Goal: Task Accomplishment & Management: Complete application form

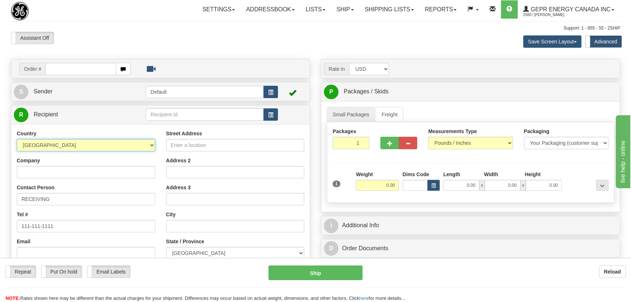
click at [135, 142] on select "AFGHANISTAN ALAND ISLANDS ALBANIA ALGERIA AMERICAN SAMOA ANDORRA ANGOLA ANGUILL…" at bounding box center [86, 145] width 139 height 12
select select "IN"
click at [17, 139] on select "AFGHANISTAN ALAND ISLANDS ALBANIA ALGERIA AMERICAN SAMOA ANDORRA ANGOLA ANGUILL…" at bounding box center [86, 145] width 139 height 12
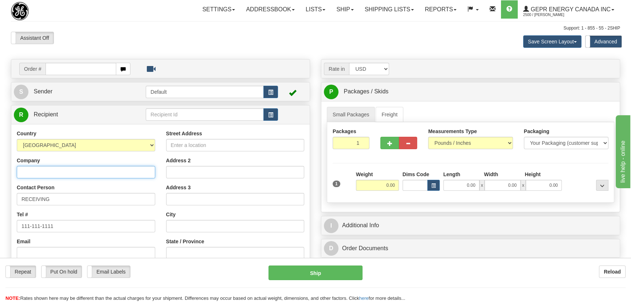
click at [70, 174] on input "Company" at bounding box center [86, 172] width 139 height 12
paste input "GE Renewable Energy Technologies Pvt. Ltd"
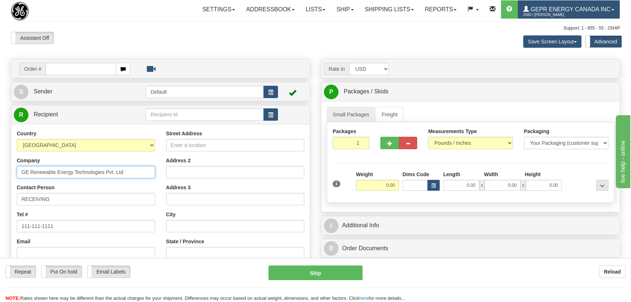
type input "GE Renewable Energy Technologies Pvt. Ltd"
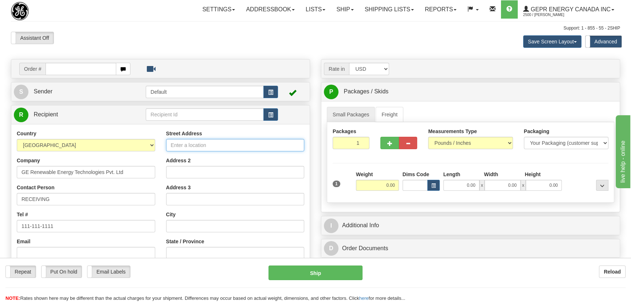
click at [209, 146] on input "Street Address" at bounding box center [235, 145] width 139 height 12
paste input "Plot I-14 Axis House, Tower 5&6 Jaypee Wishtown"
type input "Plot I-14 Axis House, Tower 5&6 Jaypee Wishtown"
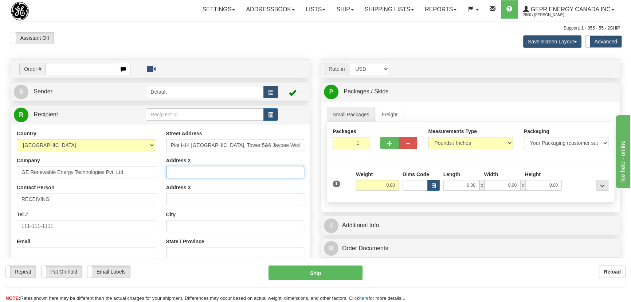
click at [210, 170] on input "Address 2" at bounding box center [235, 172] width 139 height 12
paste input "Sector 128,"
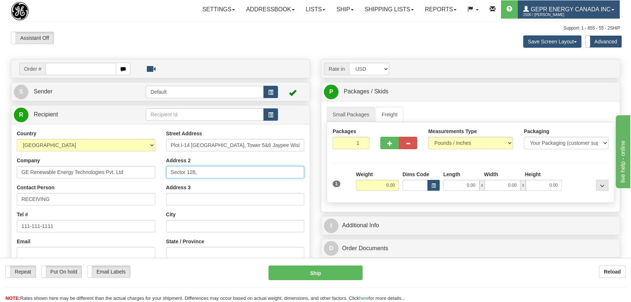
type input "Sector 128,"
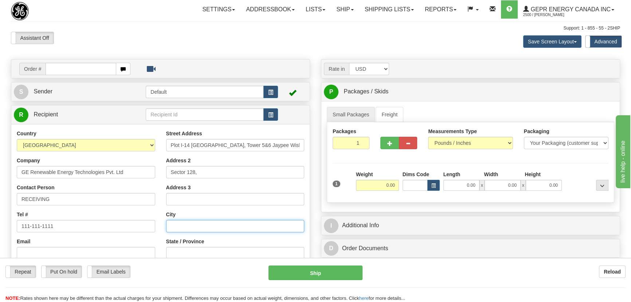
click at [194, 228] on input "text" at bounding box center [235, 226] width 139 height 12
paste input "Noida"
type input "Noida"
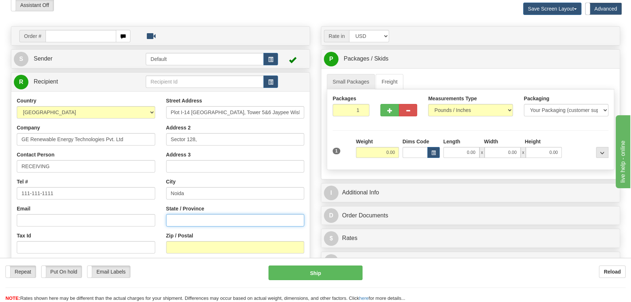
click at [214, 218] on input "State / Province" at bounding box center [235, 220] width 139 height 12
paste input "Uttar Pradesh"
type input "Uttar Pradesh"
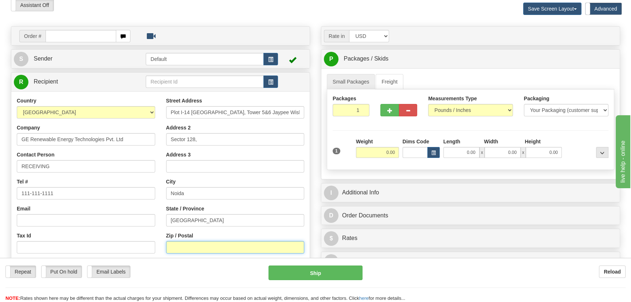
click at [183, 243] on input "Zip / Postal" at bounding box center [235, 247] width 139 height 12
paste input "201304"
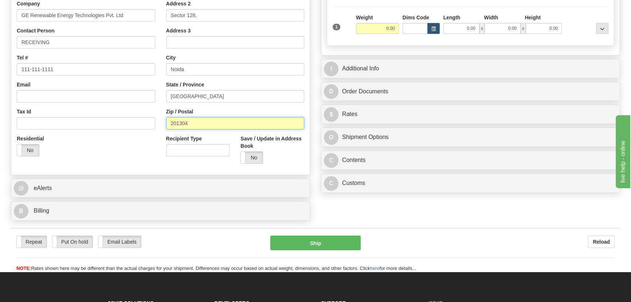
scroll to position [166, 0]
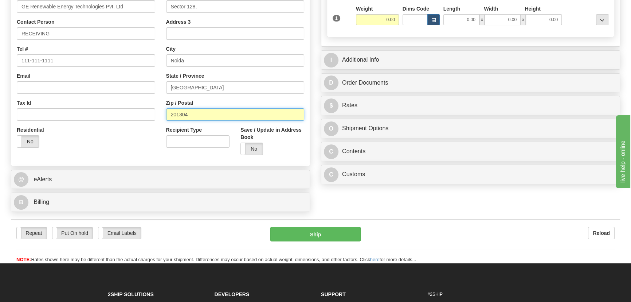
type input "201304"
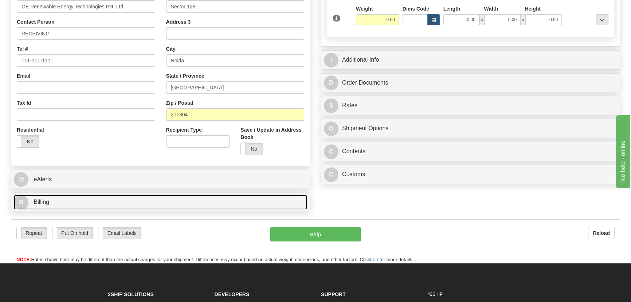
click at [127, 205] on link "B Billing" at bounding box center [161, 202] width 294 height 15
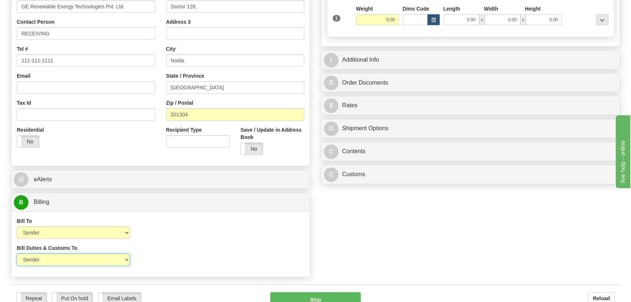
click at [74, 261] on select "Sender Recipient Third Party" at bounding box center [73, 259] width 113 height 12
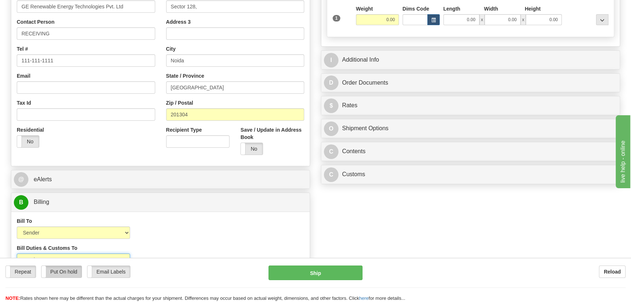
select select "2"
click at [17, 253] on select "Sender Recipient Third Party" at bounding box center [73, 259] width 113 height 12
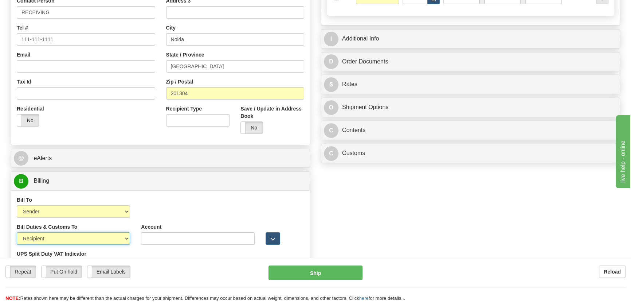
scroll to position [199, 0]
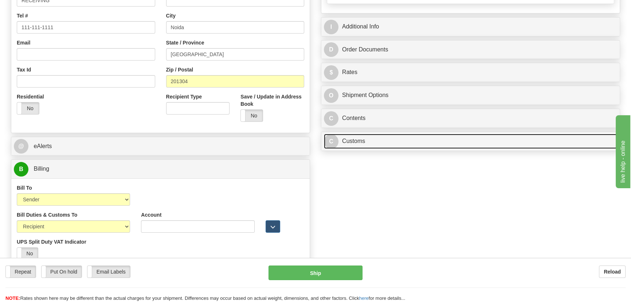
click at [420, 147] on link "C Customs" at bounding box center [471, 141] width 294 height 15
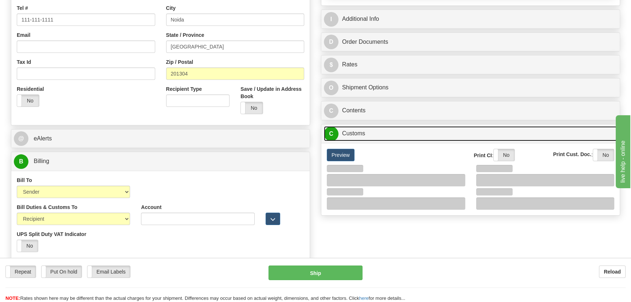
scroll to position [232, 0]
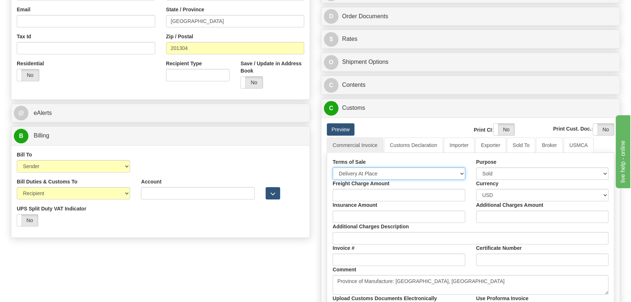
click at [382, 171] on select "Free Carrier Free On Board Ex Works Delivered Duty Unpaid Delivered Duty Paid C…" at bounding box center [399, 173] width 133 height 12
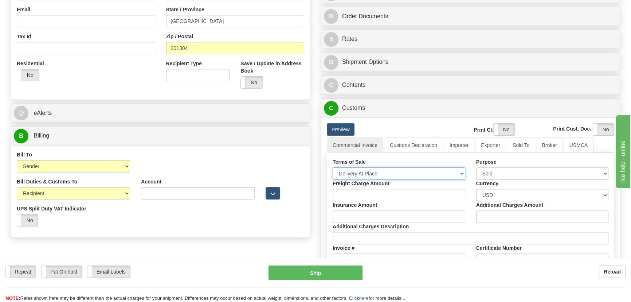
select select "7"
click at [333, 167] on select "Free Carrier Free On Board Ex Works Delivered Duty Unpaid Delivered Duty Paid C…" at bounding box center [399, 173] width 133 height 12
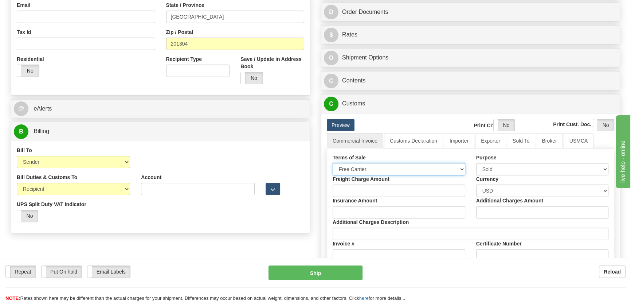
scroll to position [298, 0]
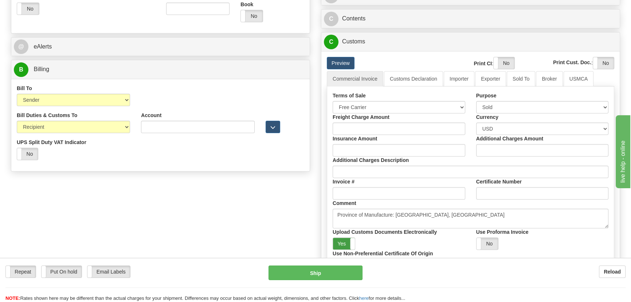
click at [349, 240] on label "Yes" at bounding box center [344, 244] width 22 height 12
drag, startPoint x: 512, startPoint y: 61, endPoint x: 520, endPoint y: 60, distance: 8.8
click at [512, 60] on span at bounding box center [514, 63] width 9 height 12
click at [607, 62] on label "Yes" at bounding box center [604, 63] width 21 height 12
click at [463, 78] on link "Importer" at bounding box center [459, 78] width 31 height 15
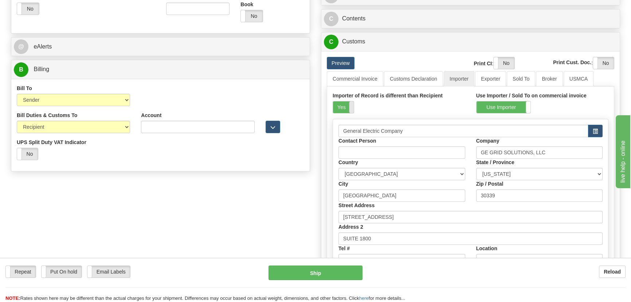
click at [350, 104] on span at bounding box center [353, 107] width 9 height 12
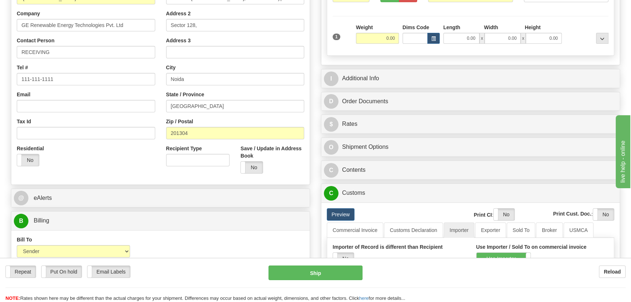
scroll to position [132, 0]
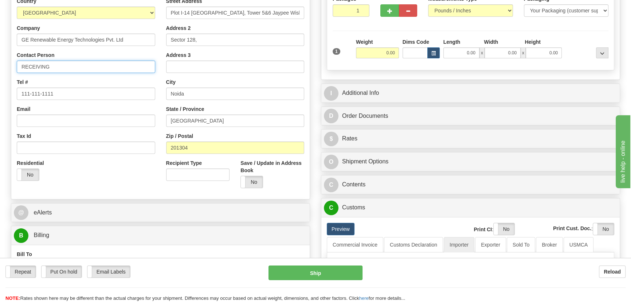
click at [85, 63] on input "RECEIVING" at bounding box center [86, 67] width 139 height 12
paste input "Krishnamoorthy N"
type input "RECEIVING/Krishnamoorthy N"
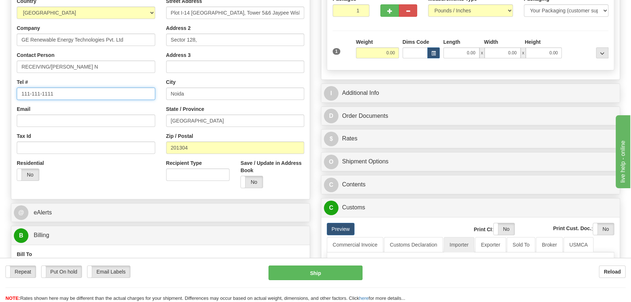
drag, startPoint x: 61, startPoint y: 91, endPoint x: 0, endPoint y: 92, distance: 60.5
click at [0, 89] on div "Toggle navigation Settings Shipping Preferences Fields Preferences New" at bounding box center [315, 125] width 631 height 515
paste input ".+91-9787628628"
type input ".+91-9787628628"
click at [401, 55] on div "1 Weight 0.00 Dims Code 0.00" at bounding box center [471, 51] width 280 height 26
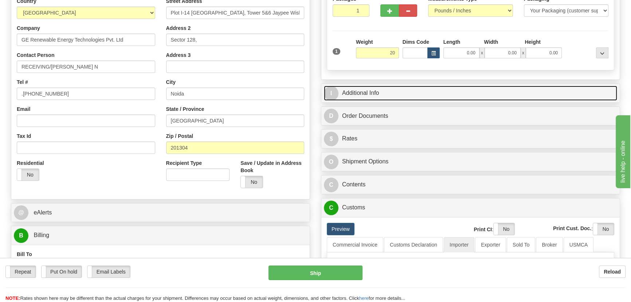
type input "20.00"
click at [465, 89] on link "I Additional Info" at bounding box center [471, 93] width 294 height 15
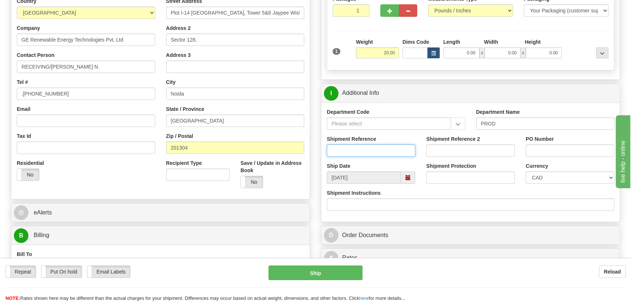
click at [401, 148] on input "Shipment Reference" at bounding box center [371, 150] width 89 height 12
paste input "Anish Sachdev"
type input "Anish Sachdev"
click at [548, 176] on select "CAD USD EUR ZAR [PERSON_NAME] ARN AUD AUS AWG BBD BFR BGN BHD BMD BND BRC BRL C…" at bounding box center [570, 177] width 89 height 12
select select "1"
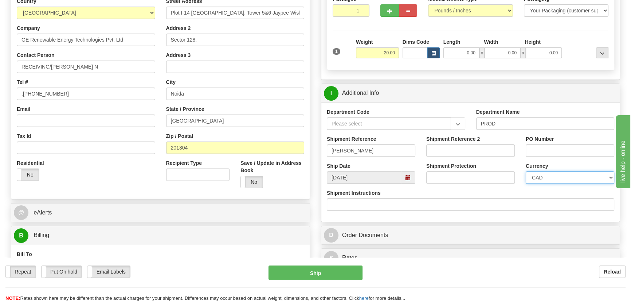
click at [526, 171] on select "CAD USD EUR ZAR [PERSON_NAME] ARN AUD AUS AWG BBD BFR BGN BHD BMD BND BRC BRL C…" at bounding box center [570, 177] width 89 height 12
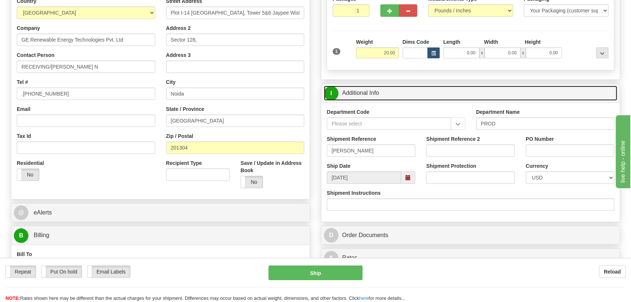
click at [568, 91] on link "I Additional Info" at bounding box center [471, 93] width 294 height 15
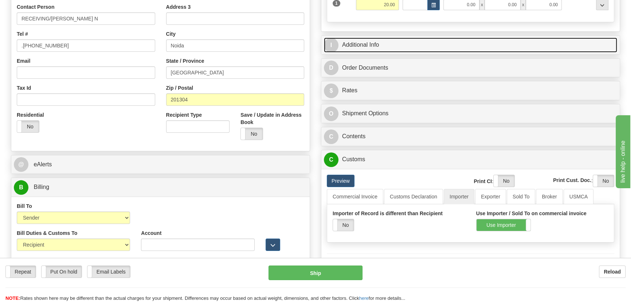
scroll to position [199, 0]
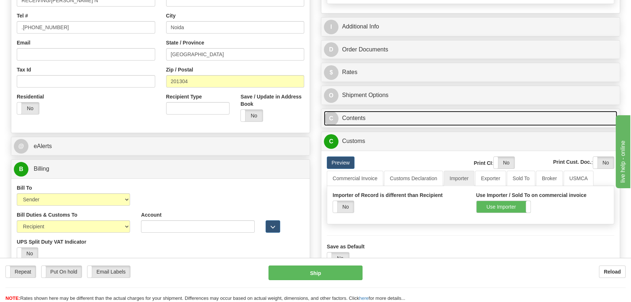
click at [467, 116] on link "C Contents" at bounding box center [471, 118] width 294 height 15
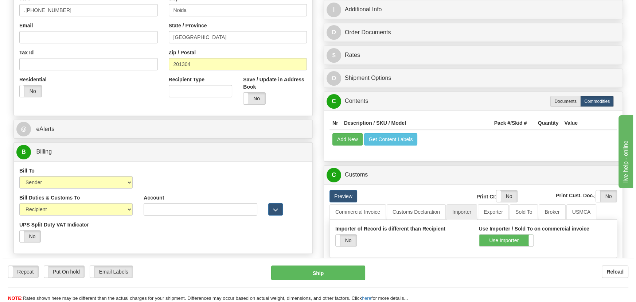
scroll to position [232, 0]
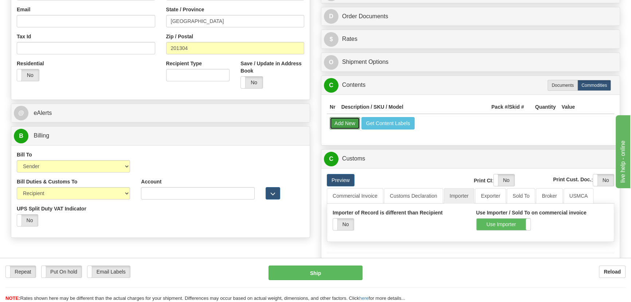
click at [347, 129] on button "Add New" at bounding box center [345, 123] width 30 height 12
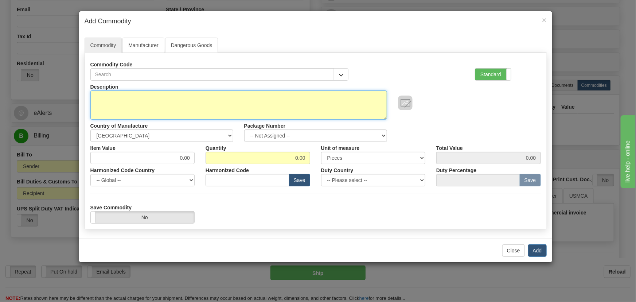
click at [232, 101] on textarea "Description" at bounding box center [238, 104] width 297 height 29
paste textarea "850DP1P5Y5HCCAKKADPTA1ECNB4"
type textarea "850DP1P5Y5HCCAKKADPTA1ECNB4"
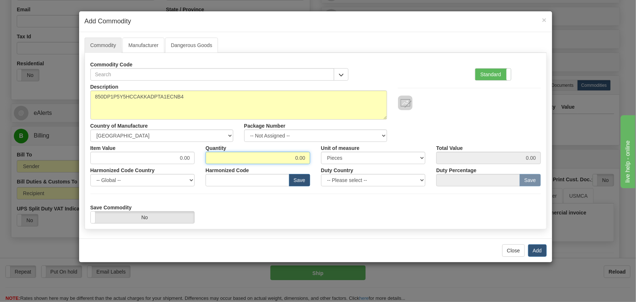
drag, startPoint x: 281, startPoint y: 153, endPoint x: 426, endPoint y: 83, distance: 161.1
click at [351, 151] on div "Item Value 0.00 Quantity 0.00 Unit of measure 3 Thousand Square Inches Adjustme…" at bounding box center [316, 153] width 462 height 22
type input "1"
click at [491, 77] on label "Standard" at bounding box center [493, 75] width 36 height 12
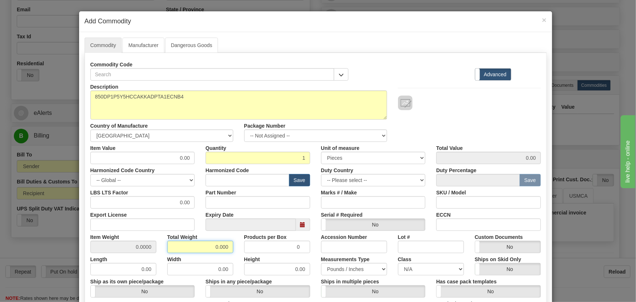
drag, startPoint x: 215, startPoint y: 248, endPoint x: 240, endPoint y: 252, distance: 24.7
click at [240, 252] on div "Item Weight 0.0000 Total Weight 0.000 Products per Box 0 Accession Number Lot #…" at bounding box center [316, 242] width 462 height 22
type input "1"
type input "1.0000"
drag, startPoint x: 170, startPoint y: 156, endPoint x: 195, endPoint y: 162, distance: 25.8
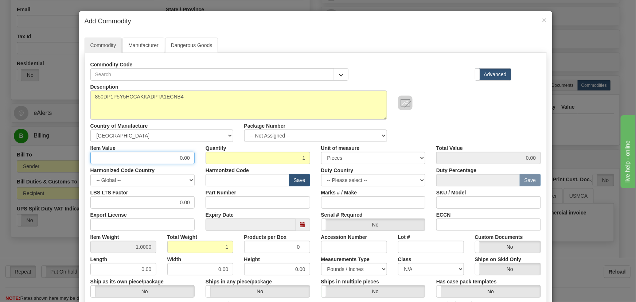
click at [195, 162] on div "Item Value 0.00" at bounding box center [143, 153] width 116 height 22
type input "800"
type input "800.00"
click at [453, 115] on div "Description 850DP1P5Y5HCCAKKADPTA1ECNB4 Country of Manufacture -- Unknown -- AF…" at bounding box center [316, 111] width 462 height 61
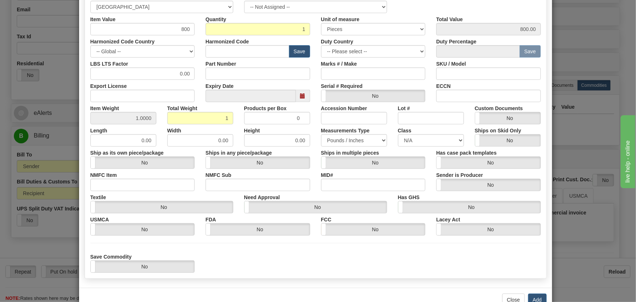
scroll to position [149, 0]
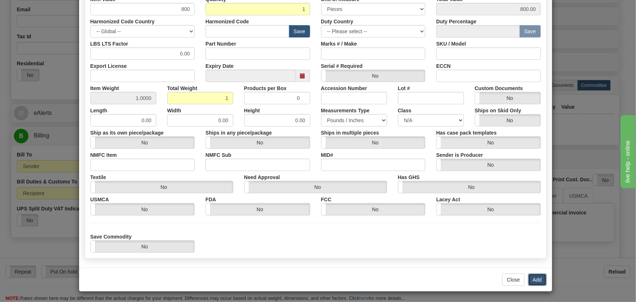
click at [532, 277] on button "Add" at bounding box center [537, 279] width 19 height 12
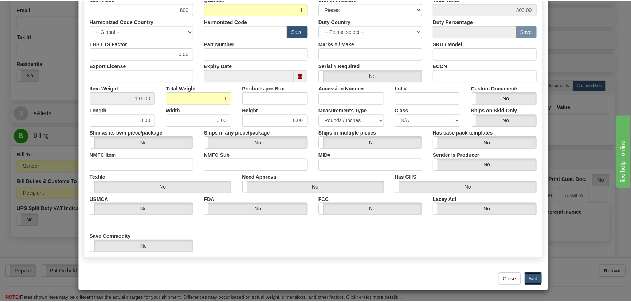
scroll to position [0, 0]
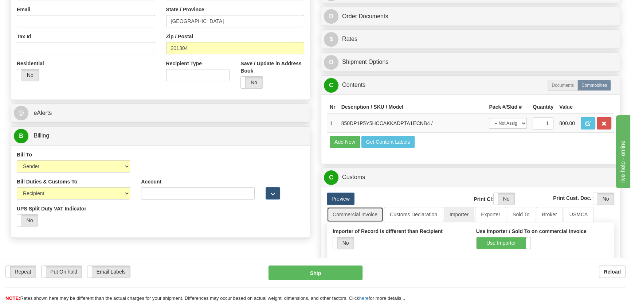
click at [372, 214] on link "Commercial Invoice" at bounding box center [355, 214] width 57 height 15
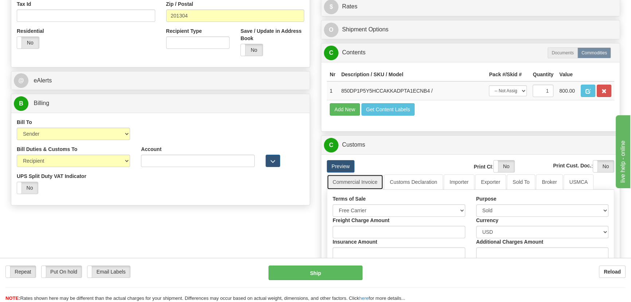
scroll to position [365, 0]
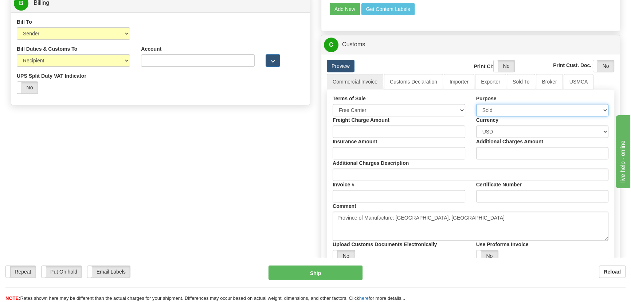
click at [503, 113] on select "Sold Not Sold Gift Sample Repair and Return Personal Effects Merchandise Danger…" at bounding box center [543, 110] width 133 height 12
select select "4"
click at [477, 104] on select "Sold Not Sold Gift Sample Repair and Return Personal Effects Merchandise Danger…" at bounding box center [543, 110] width 133 height 12
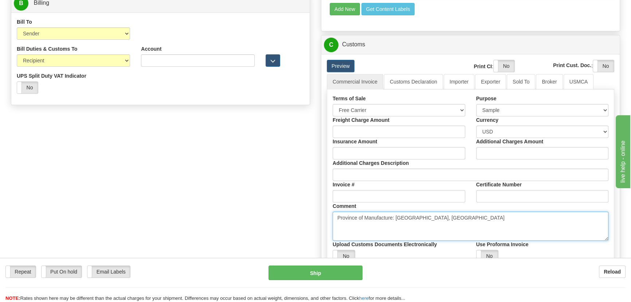
click at [438, 228] on textarea "Province of Manufacture: [GEOGRAPHIC_DATA], [GEOGRAPHIC_DATA]" at bounding box center [471, 225] width 276 height 29
paste textarea "DEMO/SAMPLE UNIT NO COMMERCIAL VALUE VALUE DECLARED FOR CUSTOM PURPOSES ONLY"
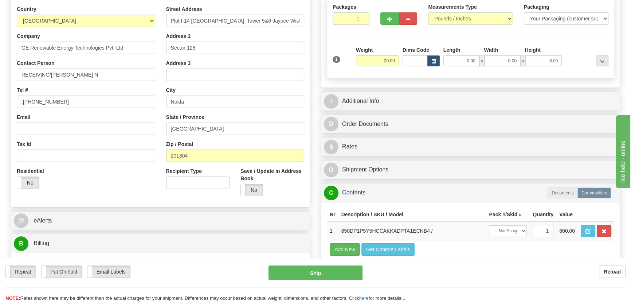
scroll to position [99, 0]
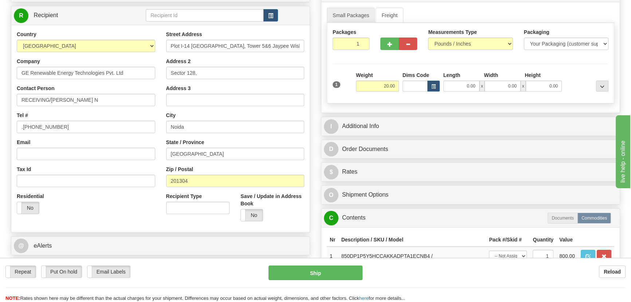
type textarea "Province of Manufacture: Ontario, Canada DEMO/SAMPLE UNIT NO COMMERCIAL VALUE V…"
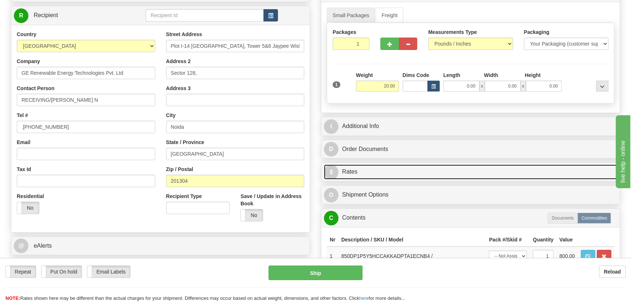
click at [496, 167] on link "$ Rates" at bounding box center [471, 171] width 294 height 15
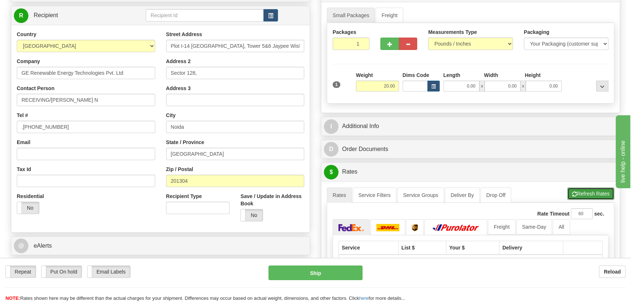
click at [583, 195] on button "Refresh Rates" at bounding box center [591, 193] width 47 height 12
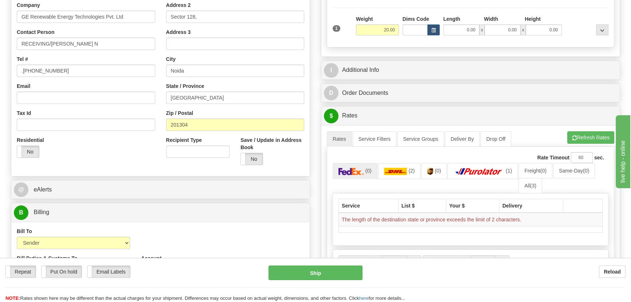
scroll to position [232, 0]
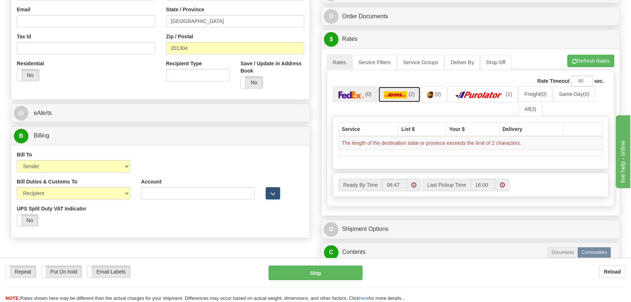
click at [402, 95] on img at bounding box center [395, 94] width 23 height 7
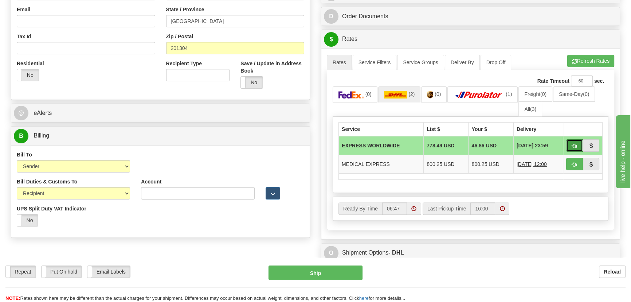
click at [577, 144] on span "button" at bounding box center [574, 146] width 5 height 5
type input "P"
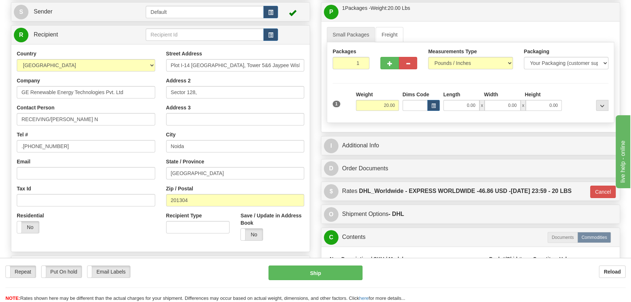
scroll to position [66, 0]
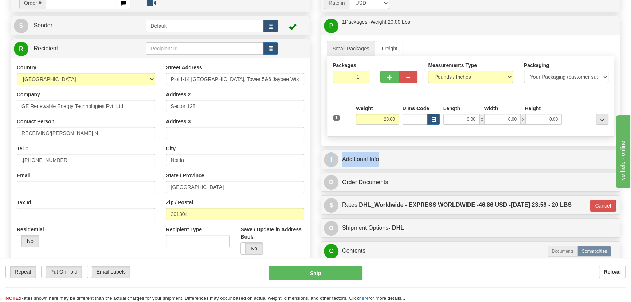
drag, startPoint x: 548, startPoint y: 145, endPoint x: 547, endPoint y: 158, distance: 12.1
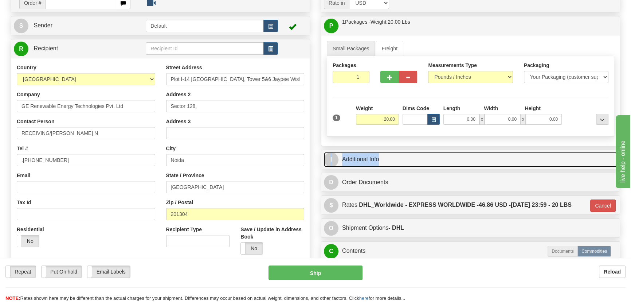
click at [547, 157] on link "I Additional Info" at bounding box center [471, 159] width 294 height 15
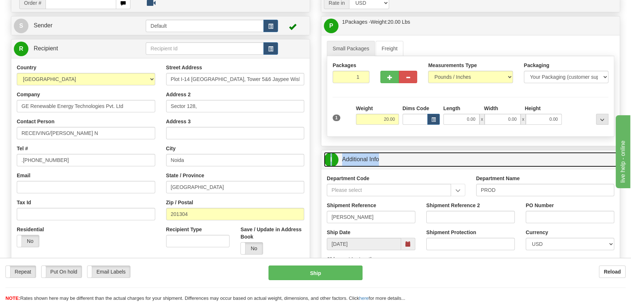
click at [547, 157] on link "I Additional Info" at bounding box center [471, 159] width 294 height 15
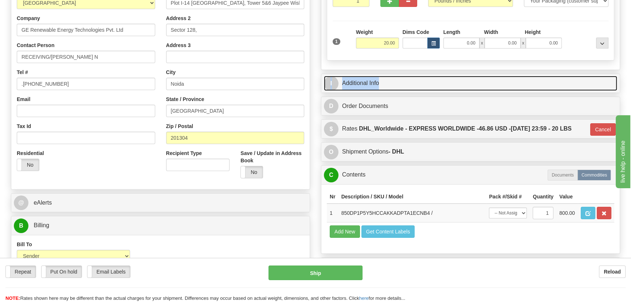
scroll to position [166, 0]
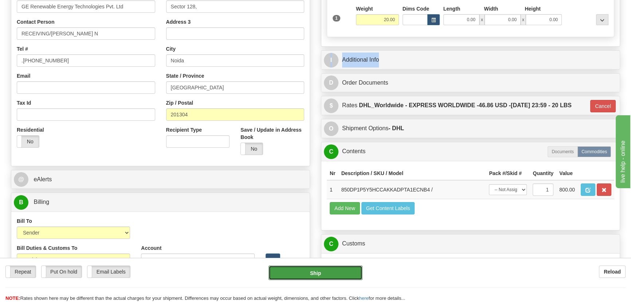
click at [325, 273] on button "Ship" at bounding box center [316, 272] width 94 height 15
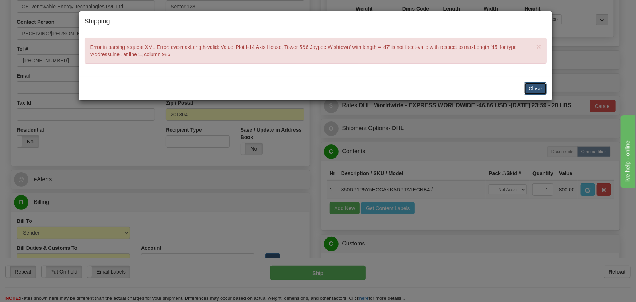
click at [536, 85] on button "Close" at bounding box center [535, 88] width 23 height 12
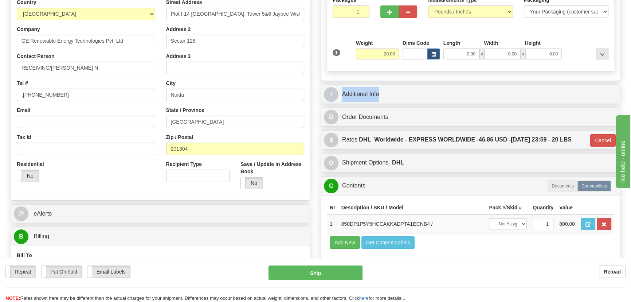
scroll to position [33, 0]
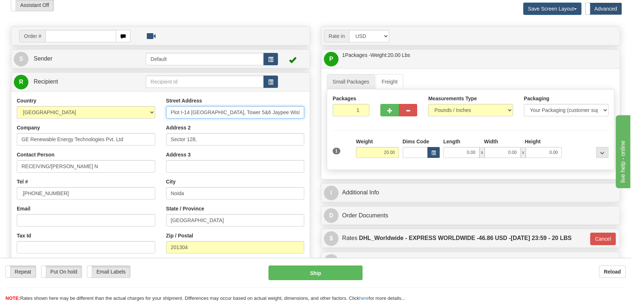
drag, startPoint x: 246, startPoint y: 112, endPoint x: 285, endPoint y: 113, distance: 39.4
click at [285, 113] on input "Plot I-14 Axis House, Tower 5&6 Jaypee Wishtown" at bounding box center [235, 112] width 139 height 12
type input "Plot I-14 Axis House, Tower 5&6"
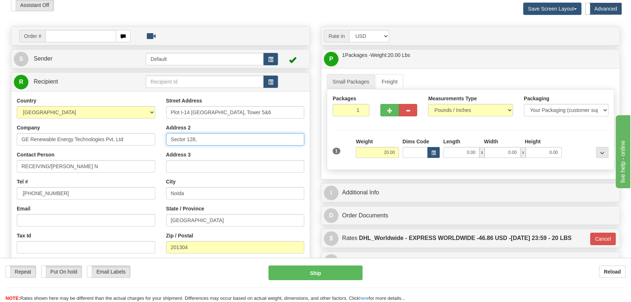
click at [172, 140] on input "Sector 128," at bounding box center [235, 139] width 139 height 12
paste input "Jaypee Wishtown"
click at [261, 138] on input "Jaypee Wishtown, Sector 128," at bounding box center [235, 139] width 139 height 12
type input "Jaypee Wishtown, Sector 128"
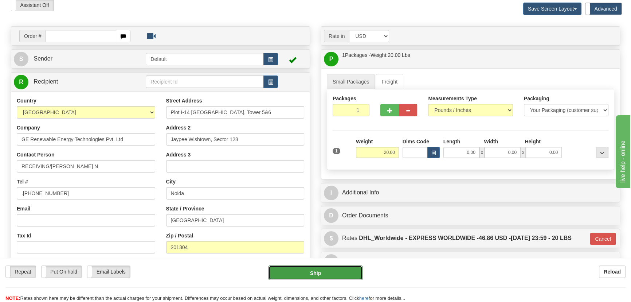
click at [337, 265] on div "Repeat Repeat Put On hold Put On hold Print Order Slip Print Order Slip Email L…" at bounding box center [315, 280] width 631 height 44
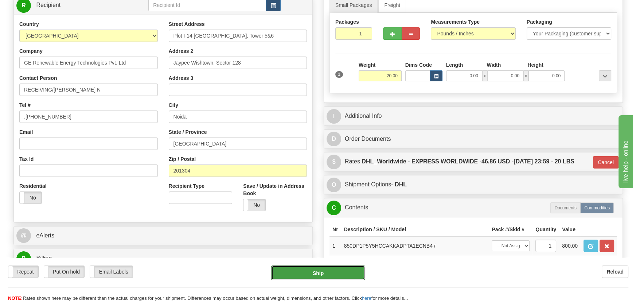
scroll to position [132, 0]
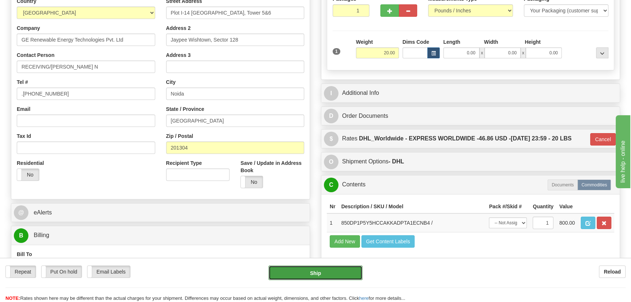
click at [323, 276] on button "Ship" at bounding box center [316, 272] width 94 height 15
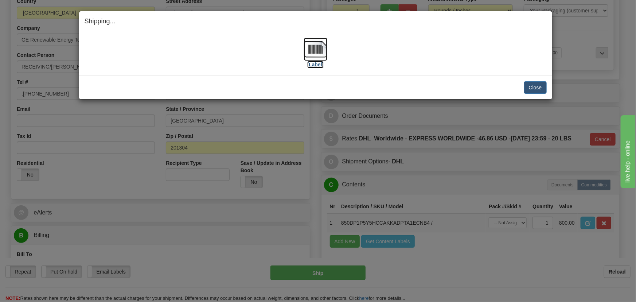
click at [314, 49] on img at bounding box center [315, 49] width 23 height 23
click at [537, 89] on button "Close" at bounding box center [535, 87] width 23 height 12
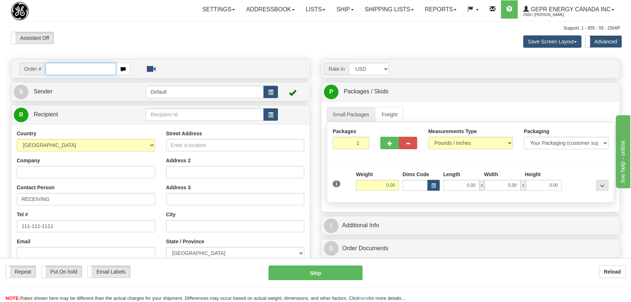
paste input "0086709079"
click at [55, 69] on input "0086709079" at bounding box center [81, 69] width 71 height 12
type input "86709079"
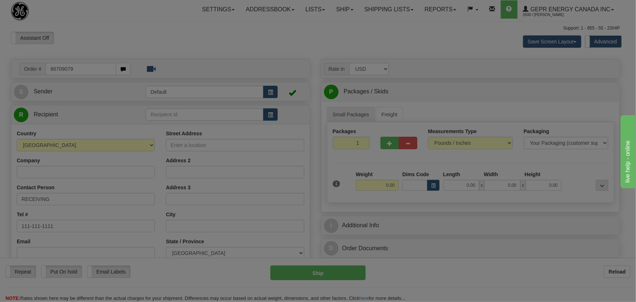
click at [158, 33] on body "Training Course Close Toggle navigation Settings Shipping Preferences New Recip…" at bounding box center [318, 151] width 636 height 302
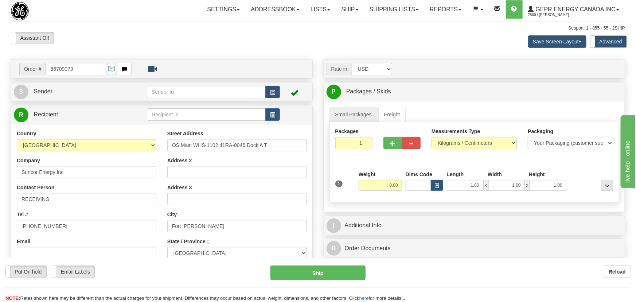
type input "FORT MCMURRAY"
click at [455, 144] on select "Pounds / Inches Kilograms / Centimeters" at bounding box center [470, 143] width 85 height 12
select select "0"
click at [428, 137] on select "Pounds / Inches Kilograms / Centimeters" at bounding box center [470, 143] width 85 height 12
drag, startPoint x: 387, startPoint y: 188, endPoint x: 413, endPoint y: 194, distance: 26.9
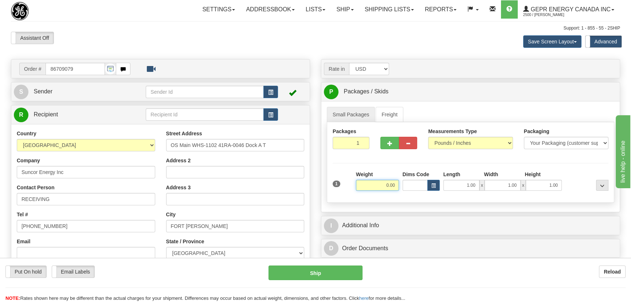
click at [414, 193] on div "1 Weight 0.00 Dims Code 1.00" at bounding box center [471, 184] width 280 height 26
type input "21.00"
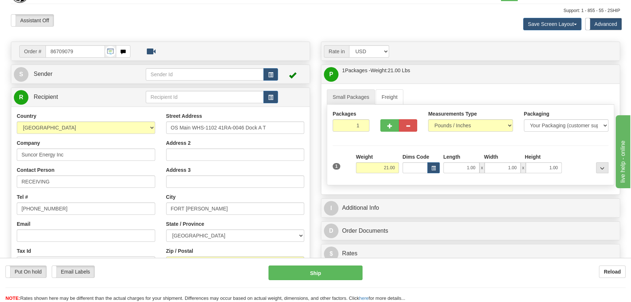
scroll to position [132, 0]
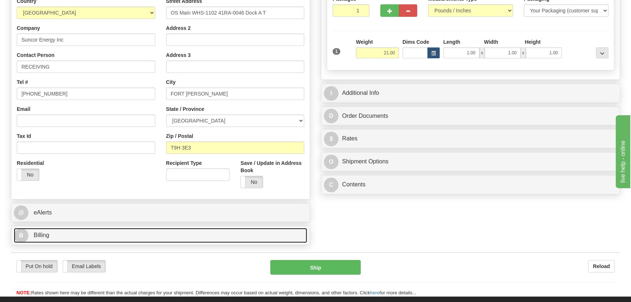
click at [128, 242] on link "B Billing" at bounding box center [161, 235] width 294 height 15
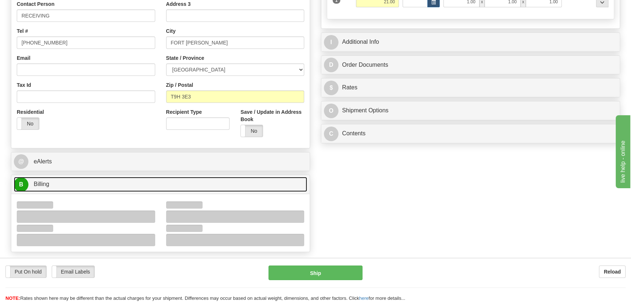
scroll to position [232, 0]
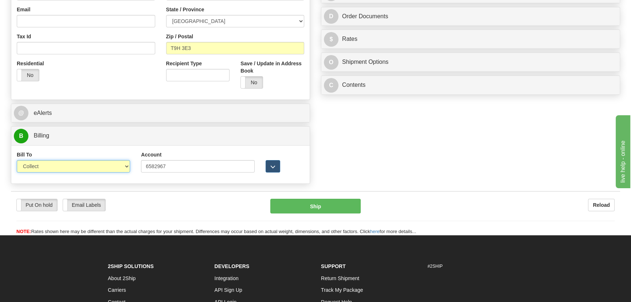
click at [91, 167] on select "Sender Recipient Third Party Collect" at bounding box center [73, 166] width 113 height 12
select select "2"
click at [17, 160] on select "Sender Recipient Third Party Collect" at bounding box center [73, 166] width 113 height 12
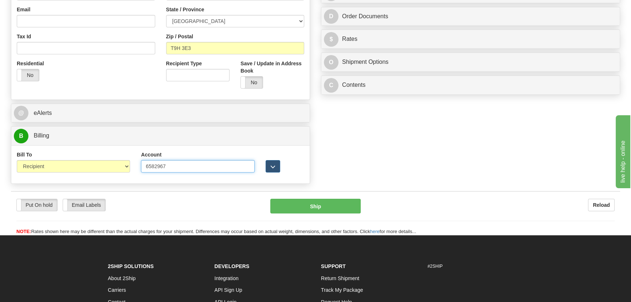
drag, startPoint x: 102, startPoint y: 167, endPoint x: 35, endPoint y: 167, distance: 66.7
click at [35, 167] on div "Bill To Sender Recipient Third Party Collect Account 6582967 3rd Party Account …" at bounding box center [160, 164] width 299 height 27
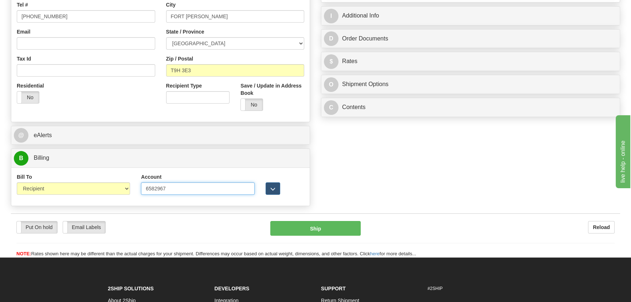
scroll to position [199, 0]
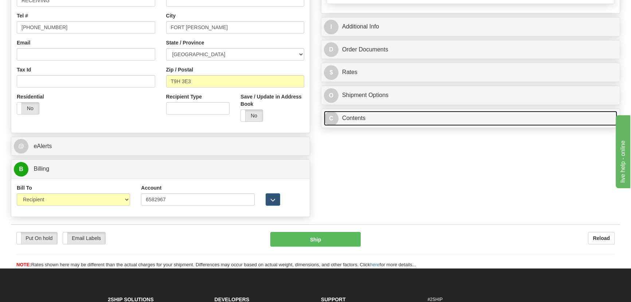
click at [494, 119] on link "C Contents" at bounding box center [471, 118] width 294 height 15
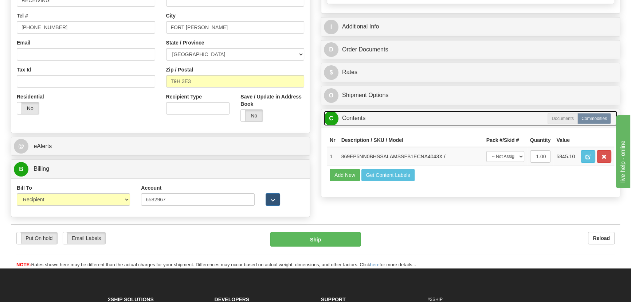
click at [496, 116] on link "C Contents" at bounding box center [471, 118] width 294 height 15
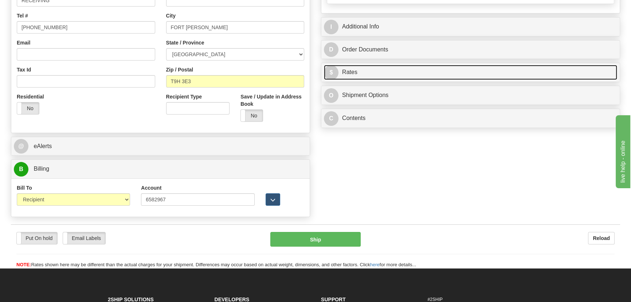
click at [486, 69] on link "$ Rates" at bounding box center [471, 72] width 294 height 15
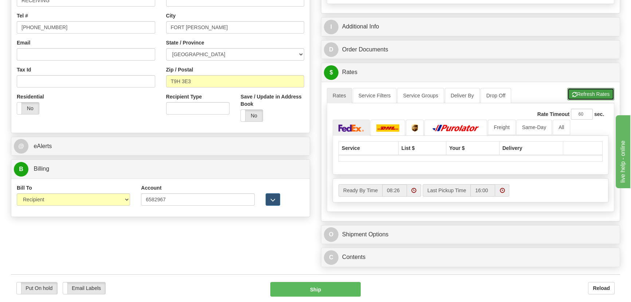
click at [588, 91] on button "Refresh Rates" at bounding box center [591, 94] width 47 height 12
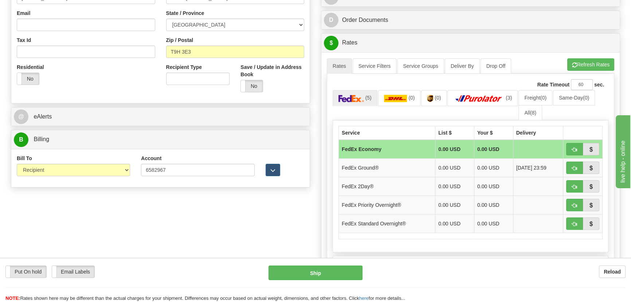
scroll to position [232, 0]
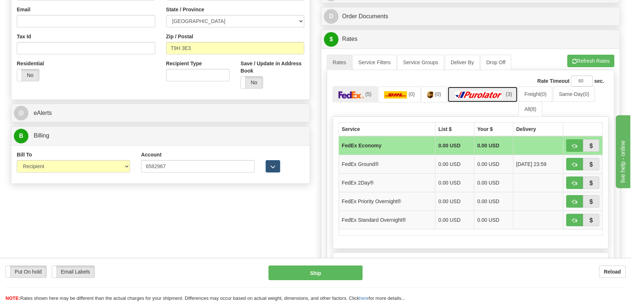
click at [501, 98] on img at bounding box center [479, 94] width 51 height 7
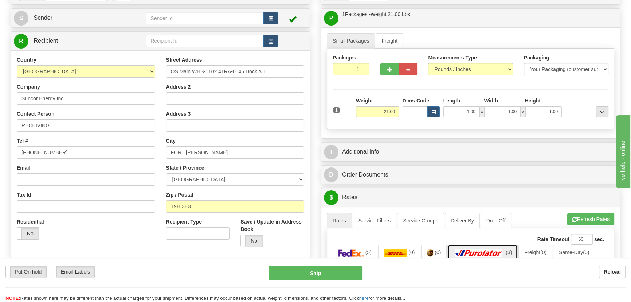
scroll to position [66, 0]
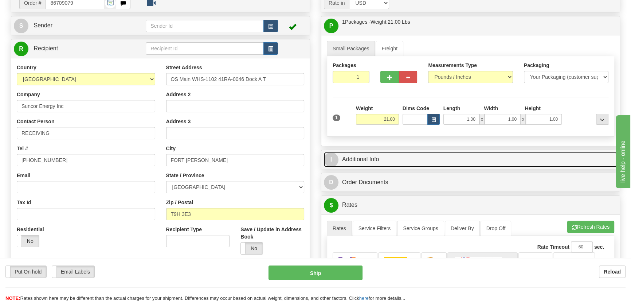
click at [504, 159] on link "I Additional Info" at bounding box center [471, 159] width 294 height 15
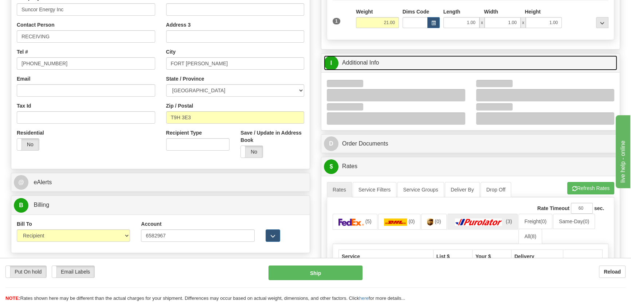
scroll to position [166, 0]
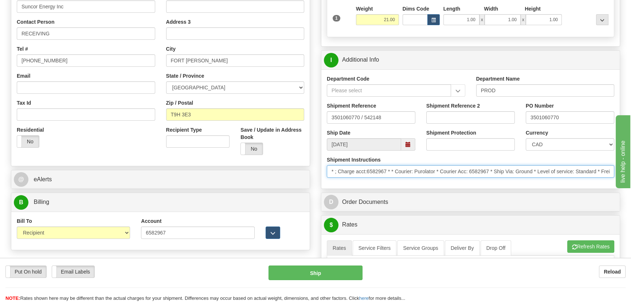
click at [489, 167] on input "* ; Charge acct:6582967 * * Courier: Purolator * Courier Acc: 6582967 * Ship Vi…" at bounding box center [471, 171] width 288 height 12
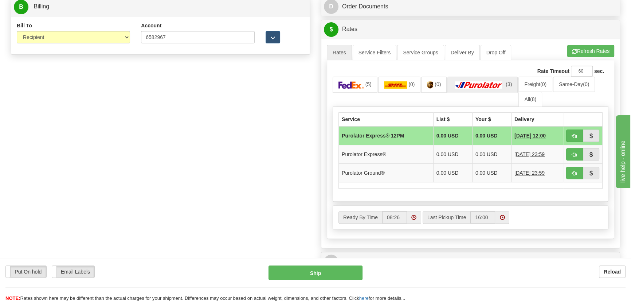
scroll to position [365, 0]
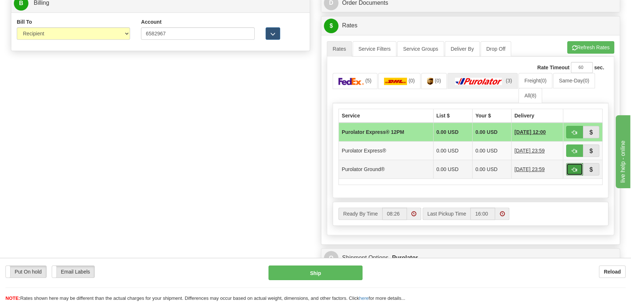
click at [572, 169] on span "button" at bounding box center [574, 169] width 5 height 5
type input "260"
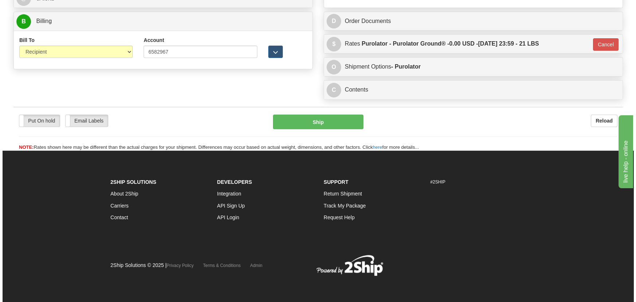
scroll to position [346, 0]
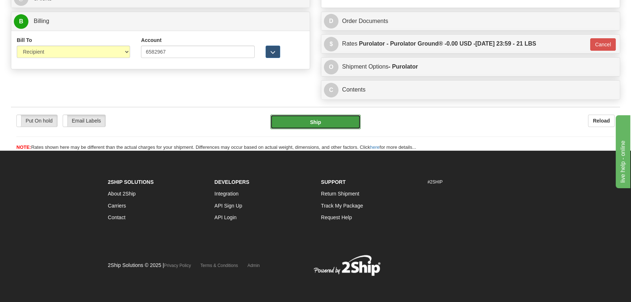
click at [335, 119] on button "Ship" at bounding box center [316, 121] width 91 height 15
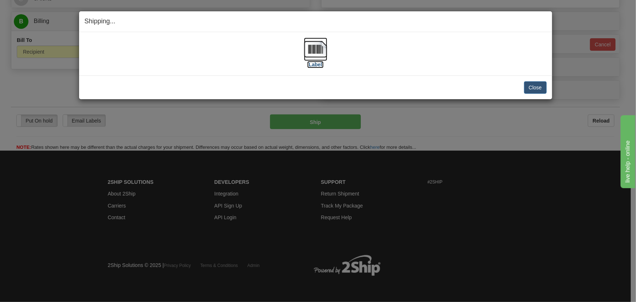
click at [319, 42] on img at bounding box center [315, 49] width 23 height 23
drag, startPoint x: 532, startPoint y: 87, endPoint x: 510, endPoint y: 94, distance: 22.5
click at [532, 87] on button "Close" at bounding box center [535, 87] width 23 height 12
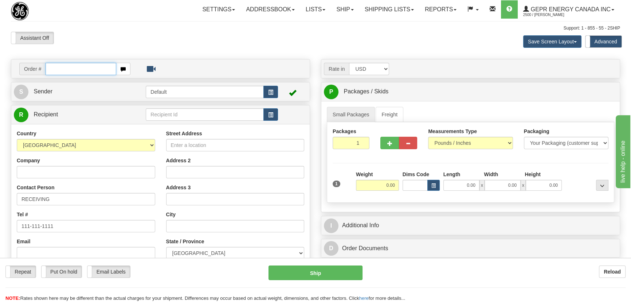
paste input "0086709083"
click at [55, 69] on input "0086709083" at bounding box center [81, 69] width 71 height 12
type input "86709083"
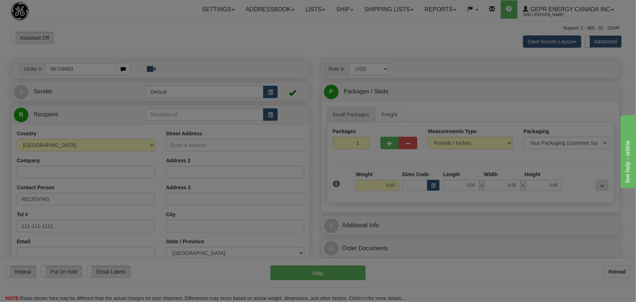
click at [145, 42] on body "Training Course Close Toggle navigation Settings Shipping Preferences New Recip…" at bounding box center [318, 151] width 636 height 302
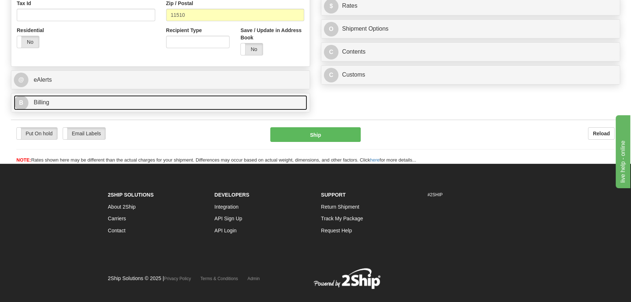
click at [119, 98] on link "B Billing" at bounding box center [161, 102] width 294 height 15
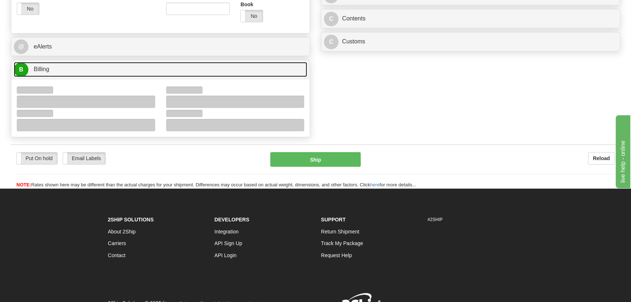
scroll to position [330, 0]
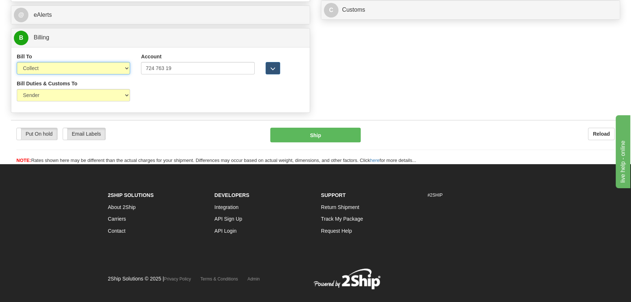
click at [72, 69] on select "Sender Recipient Third Party Collect" at bounding box center [73, 68] width 113 height 12
select select "2"
click at [17, 62] on select "Sender Recipient Third Party Collect" at bounding box center [73, 68] width 113 height 12
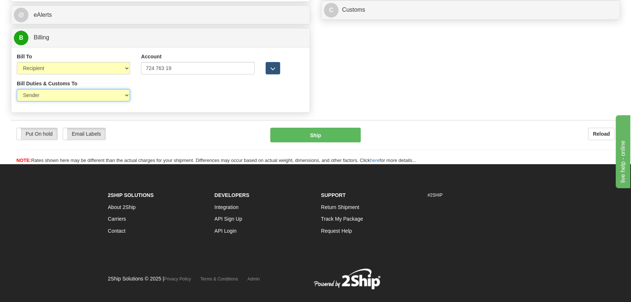
click at [62, 100] on select "Sender Recipient Third Party" at bounding box center [73, 95] width 113 height 12
select select "2"
click at [17, 89] on select "Sender Recipient Third Party" at bounding box center [73, 95] width 113 height 12
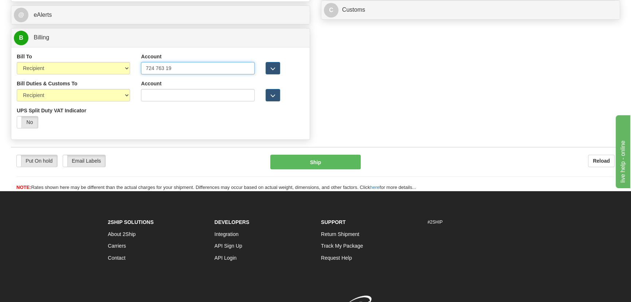
drag, startPoint x: 205, startPoint y: 62, endPoint x: 38, endPoint y: 73, distance: 167.0
click at [38, 73] on div "Bill To Sender Recipient Third Party Collect Account 724 763 19 3rd Party Accou…" at bounding box center [160, 66] width 299 height 27
paste input "763197"
type input "724763197"
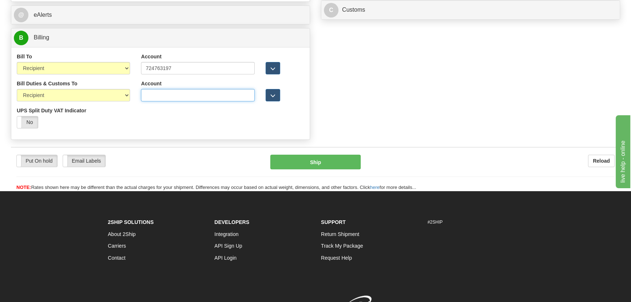
click at [158, 95] on input "Account" at bounding box center [197, 95] width 113 height 12
paste input "724763197"
type input "724763197"
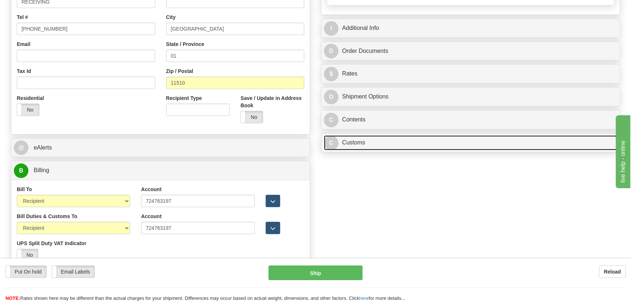
click at [436, 143] on link "C Customs" at bounding box center [471, 142] width 294 height 15
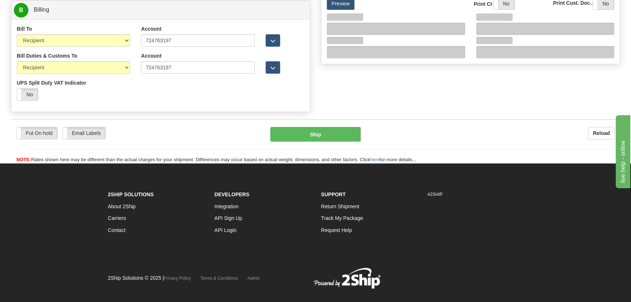
scroll to position [363, 0]
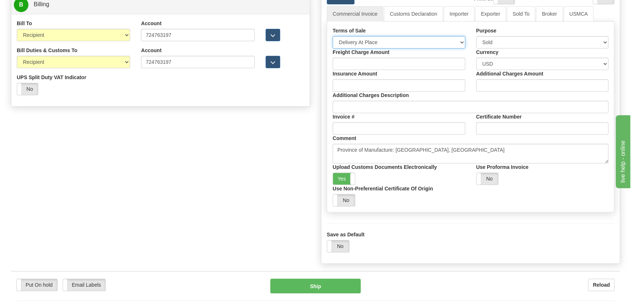
click at [392, 45] on select "Free Carrier Free On Board Ex Works Delivered Duty Unpaid Delivered Duty Paid C…" at bounding box center [399, 42] width 133 height 12
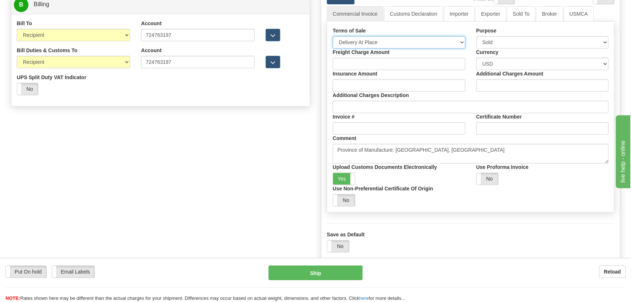
select select "7"
click at [333, 36] on select "Free Carrier Free On Board Ex Works Delivered Duty Unpaid Delivered Duty Paid C…" at bounding box center [399, 42] width 133 height 12
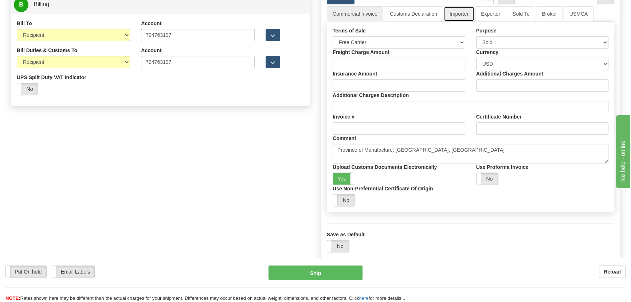
click at [466, 12] on link "Importer" at bounding box center [459, 13] width 31 height 15
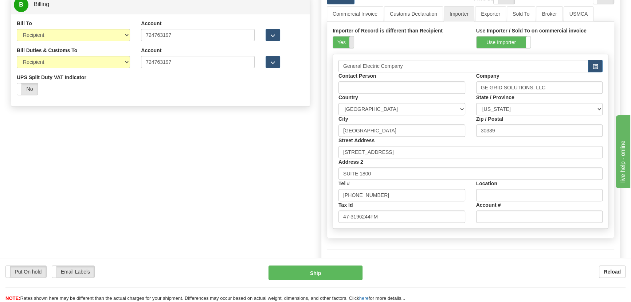
click at [350, 40] on span at bounding box center [353, 42] width 9 height 12
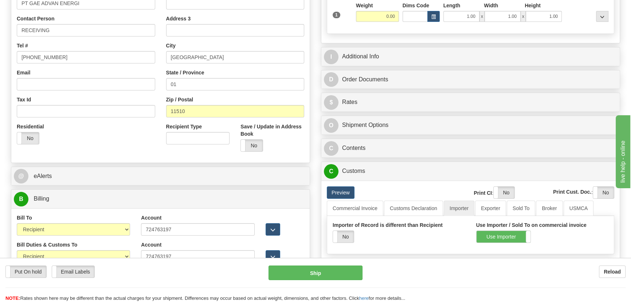
scroll to position [98, 0]
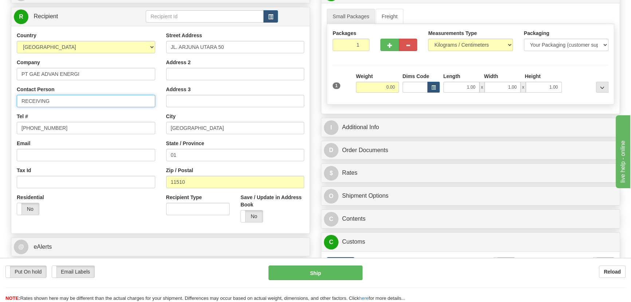
click at [67, 98] on input "RECEIVING" at bounding box center [86, 101] width 139 height 12
paste input "Sian Lie"
type input "RECEIVING/Sian Lie"
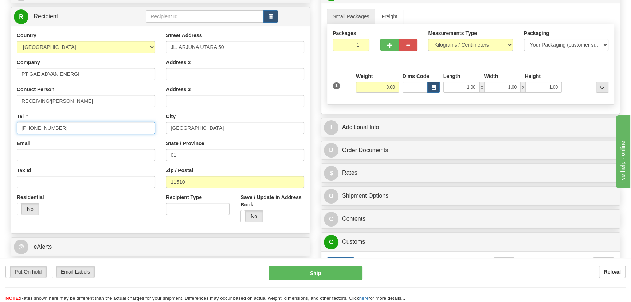
drag, startPoint x: 89, startPoint y: 127, endPoint x: 0, endPoint y: 127, distance: 88.6
click at [0, 127] on div "Toggle navigation Settings Shipping Preferences Fields Preferences New" at bounding box center [315, 159] width 631 height 515
drag, startPoint x: 373, startPoint y: 87, endPoint x: 401, endPoint y: 89, distance: 28.9
click at [401, 89] on div "1 Weight 0.00 Dims Code 1.00" at bounding box center [471, 86] width 280 height 26
drag, startPoint x: 391, startPoint y: 86, endPoint x: 397, endPoint y: 90, distance: 7.0
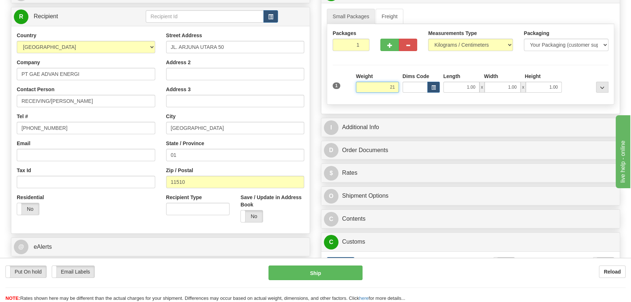
click at [397, 90] on input "21" at bounding box center [377, 87] width 43 height 11
drag, startPoint x: 389, startPoint y: 85, endPoint x: 397, endPoint y: 93, distance: 10.8
click at [399, 92] on input "21" at bounding box center [377, 87] width 43 height 11
type input "10.00"
click at [481, 47] on select "Pounds / Inches Kilograms / Centimeters" at bounding box center [470, 45] width 85 height 12
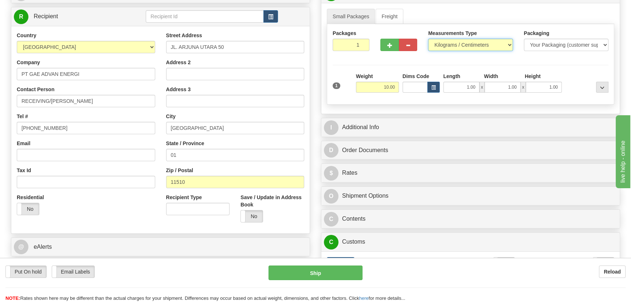
select select "0"
click at [428, 39] on select "Pounds / Inches Kilograms / Centimeters" at bounding box center [470, 45] width 85 height 12
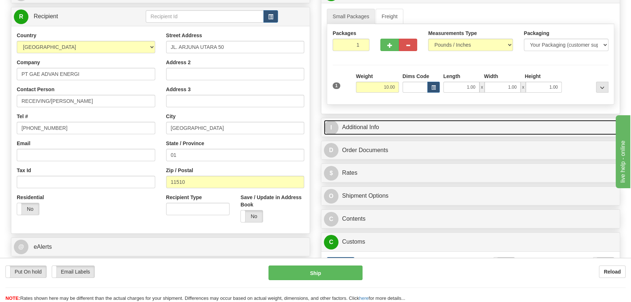
click at [498, 124] on link "I Additional Info" at bounding box center [471, 127] width 294 height 15
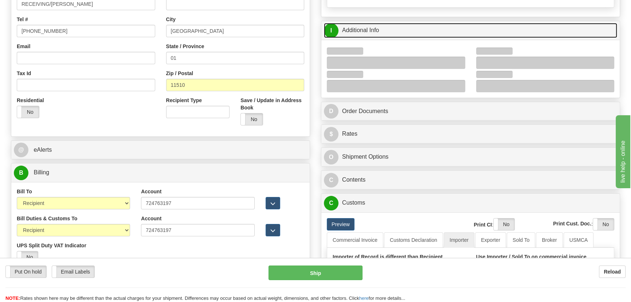
scroll to position [197, 0]
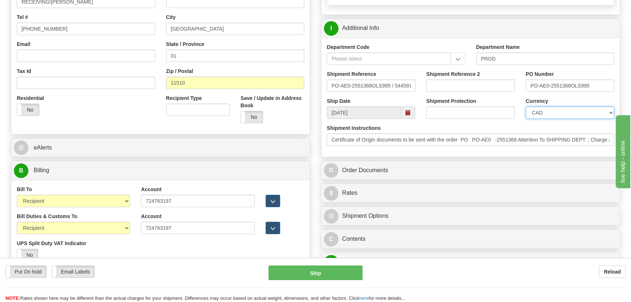
click at [541, 116] on select "CAD USD EUR ZAR [PERSON_NAME] ARN AUD AUS AWG BBD BFR BGN BHD BMD BND BRC BRL C…" at bounding box center [570, 112] width 89 height 12
select select "1"
click at [526, 106] on select "CAD USD EUR ZAR [PERSON_NAME] ARN AUD AUS AWG BBD BFR BGN BHD BMD BND BRC BRL C…" at bounding box center [570, 112] width 89 height 12
click at [469, 87] on input "Shipment Reference 2" at bounding box center [471, 85] width 89 height 12
drag, startPoint x: 469, startPoint y: 87, endPoint x: 403, endPoint y: 87, distance: 65.6
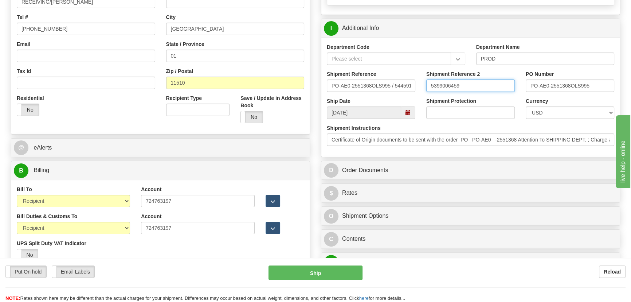
click at [404, 86] on div "Shipment Reference PO-AE0-2551368OLS995 / 544591 Shipment Reference 2 539900645…" at bounding box center [471, 83] width 299 height 27
type input "5399006459"
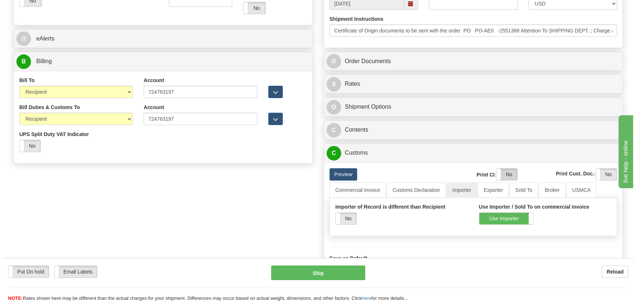
scroll to position [330, 0]
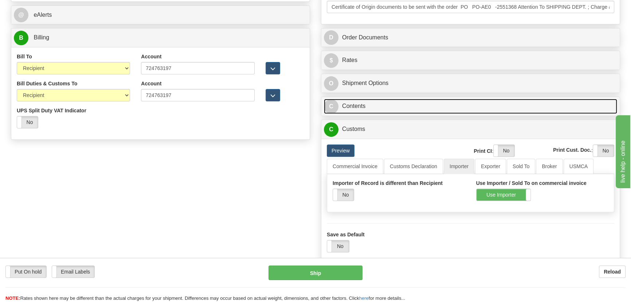
click at [489, 104] on link "C Contents" at bounding box center [471, 106] width 294 height 15
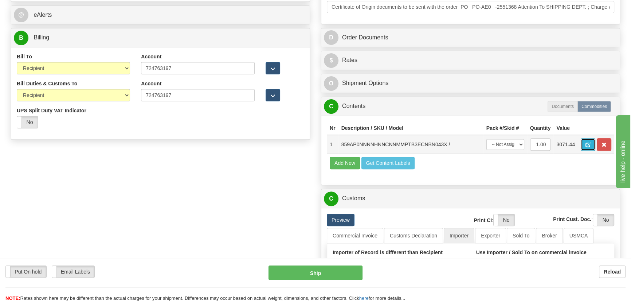
click at [584, 141] on button "button" at bounding box center [588, 144] width 15 height 12
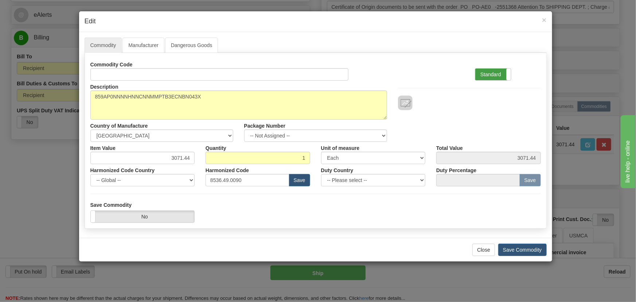
click at [501, 76] on label "Standard" at bounding box center [493, 75] width 36 height 12
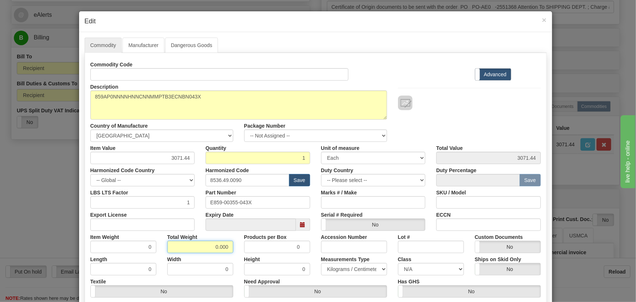
drag, startPoint x: 212, startPoint y: 242, endPoint x: 292, endPoint y: 249, distance: 79.8
click at [277, 253] on div "Commodity Code Standard Advanced Description 859AP0NNNNHNNCNNMMPTB3ECNBN043X Co…" at bounding box center [315, 188] width 451 height 261
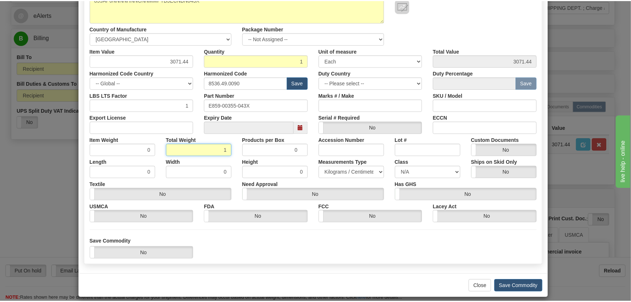
scroll to position [104, 0]
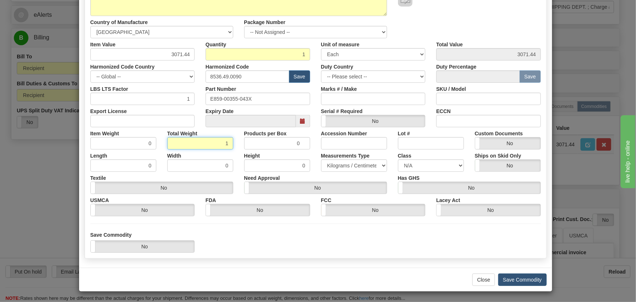
type input "1"
type input "1.0000"
click at [517, 277] on button "Save Commodity" at bounding box center [522, 279] width 48 height 12
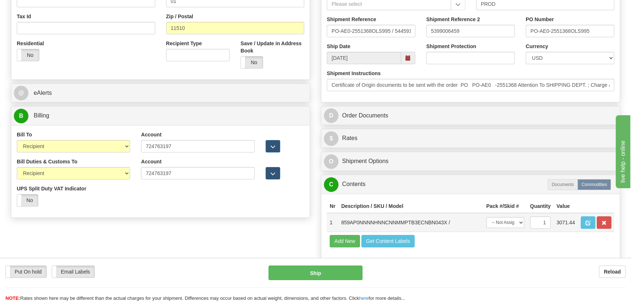
scroll to position [230, 0]
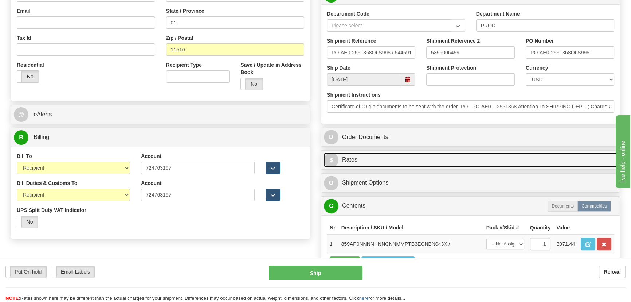
click at [541, 156] on link "$ Rates" at bounding box center [471, 159] width 294 height 15
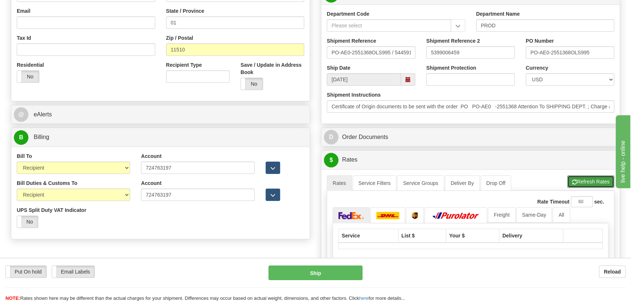
click at [579, 178] on button "Refresh Rates" at bounding box center [591, 181] width 47 height 12
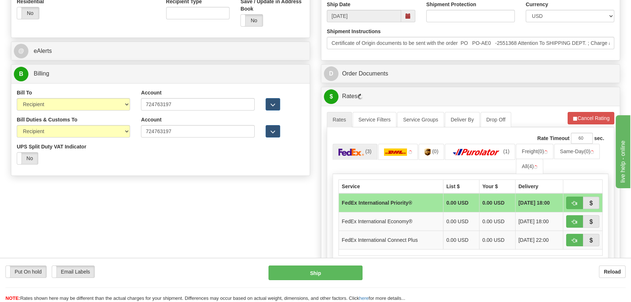
scroll to position [297, 0]
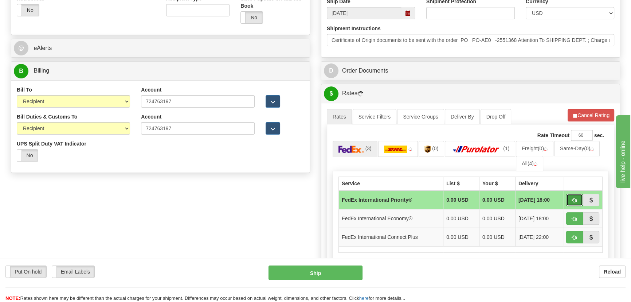
click at [572, 198] on span "button" at bounding box center [574, 200] width 5 height 5
click at [581, 112] on button "Cancel Rating" at bounding box center [591, 115] width 47 height 12
click at [574, 198] on span "button" at bounding box center [574, 200] width 5 height 5
type input "01"
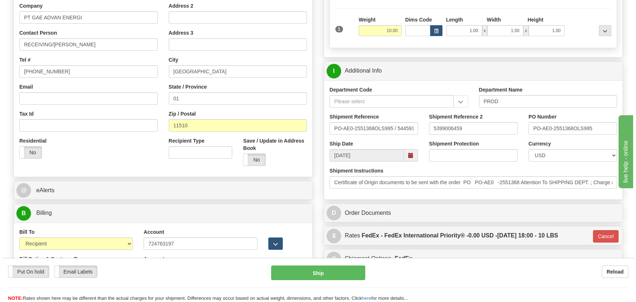
scroll to position [131, 0]
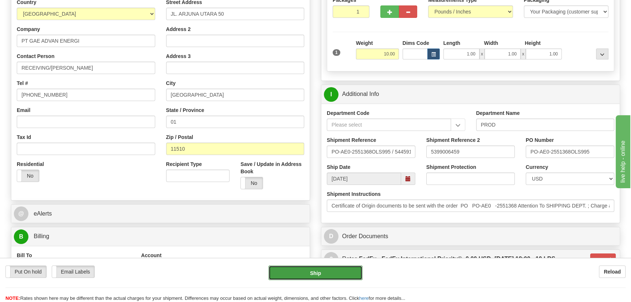
click at [323, 273] on button "Ship" at bounding box center [316, 272] width 94 height 15
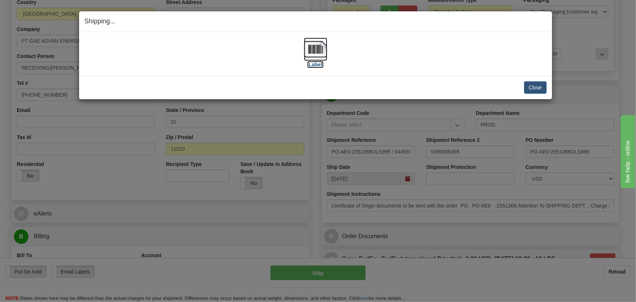
click at [310, 50] on img at bounding box center [315, 49] width 23 height 23
click at [543, 87] on button "Close" at bounding box center [535, 87] width 23 height 12
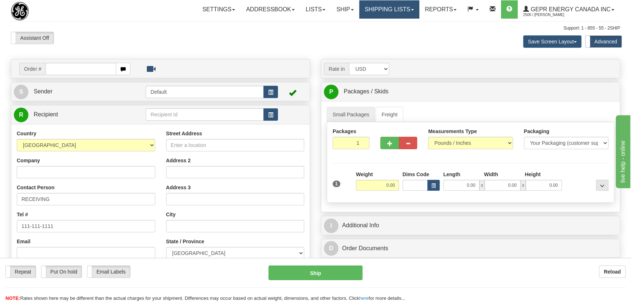
click at [383, 6] on link "Shipping lists" at bounding box center [389, 9] width 60 height 18
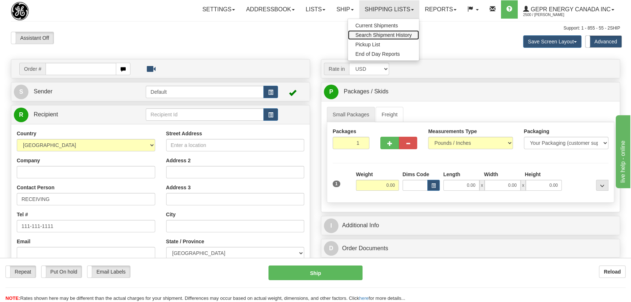
click at [394, 34] on span "Search Shipment History" at bounding box center [383, 35] width 57 height 6
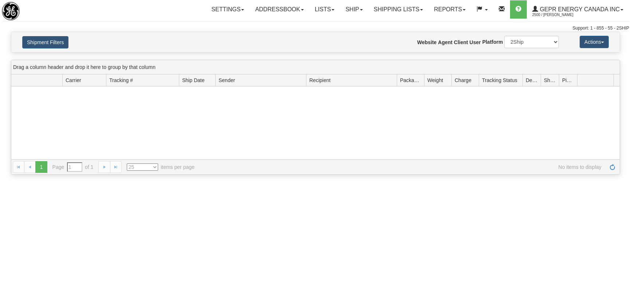
type input "From [DATE] To [DATE]"
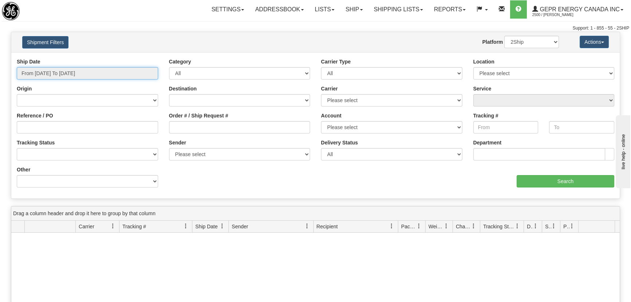
type input "[DATE]"
click at [79, 72] on input "From [DATE] To [DATE]" at bounding box center [87, 73] width 141 height 12
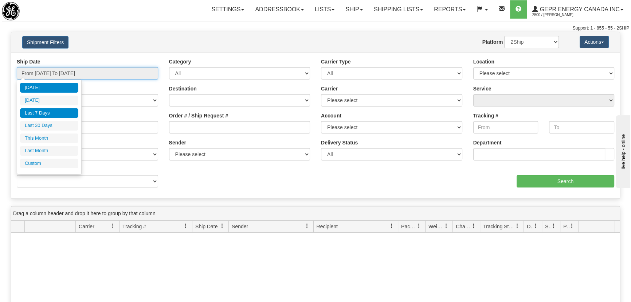
type input "[DATE]"
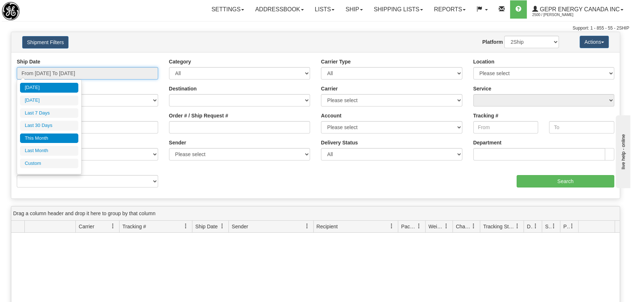
type input "[DATE]"
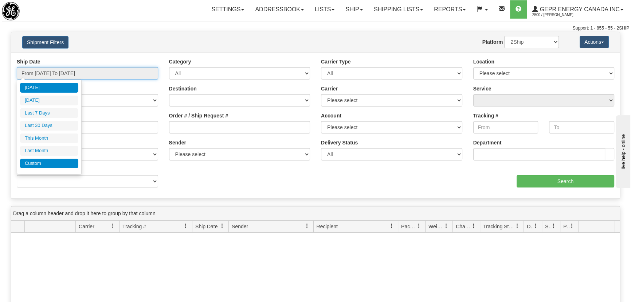
type input "[DATE]"
click at [43, 160] on li "Custom" at bounding box center [49, 164] width 58 height 10
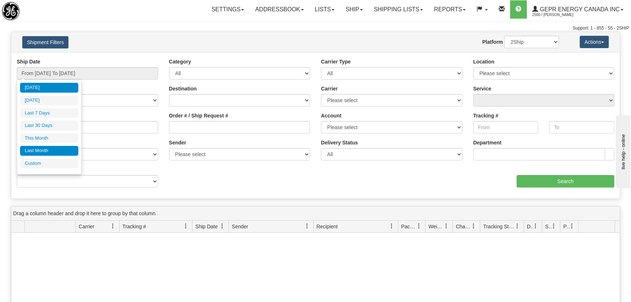
type input "[DATE]"
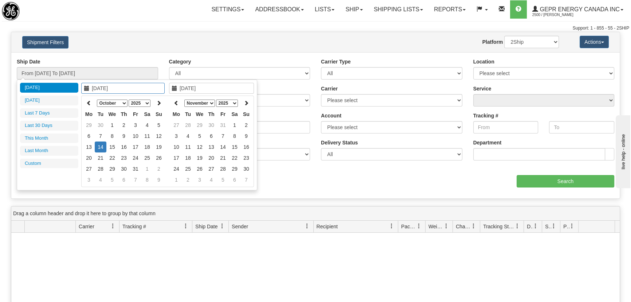
type input "[DATE]"
click at [86, 105] on icon at bounding box center [88, 102] width 5 height 5
click at [88, 104] on icon at bounding box center [88, 102] width 5 height 5
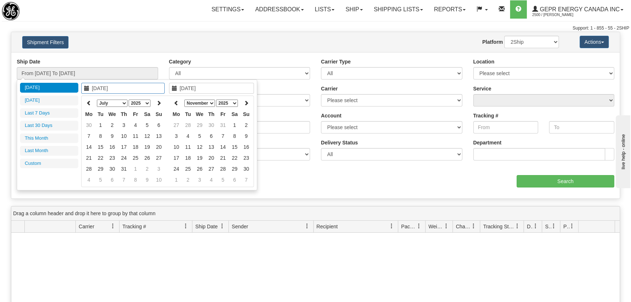
click at [88, 104] on icon at bounding box center [88, 102] width 5 height 5
type input "[DATE]"
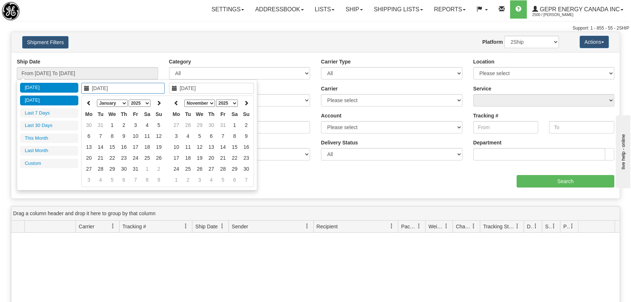
type input "[DATE]"
click at [114, 124] on td "1" at bounding box center [112, 125] width 12 height 11
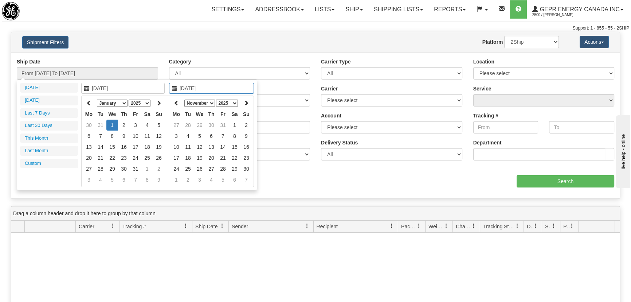
type input "[DATE]"
click at [115, 124] on td "1" at bounding box center [112, 125] width 12 height 11
type input "From [DATE] To [DATE]"
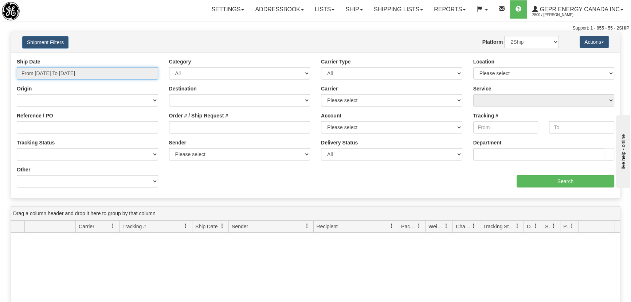
click at [124, 70] on input "From [DATE] To [DATE]" at bounding box center [87, 73] width 141 height 12
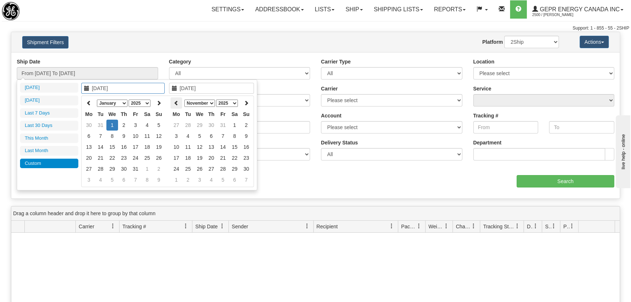
click at [171, 102] on th at bounding box center [177, 102] width 12 height 11
type input "[DATE]"
click at [198, 137] on td "8" at bounding box center [200, 136] width 12 height 11
type input "[DATE]"
click at [201, 135] on td "8" at bounding box center [200, 136] width 12 height 11
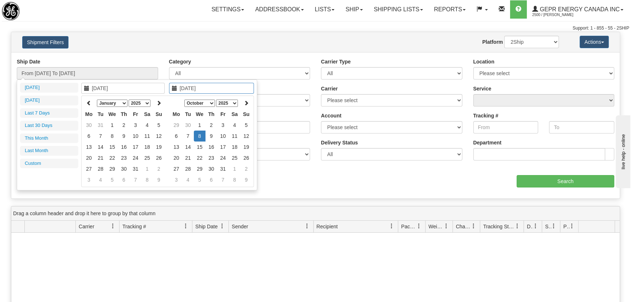
type input "From [DATE] To [DATE]"
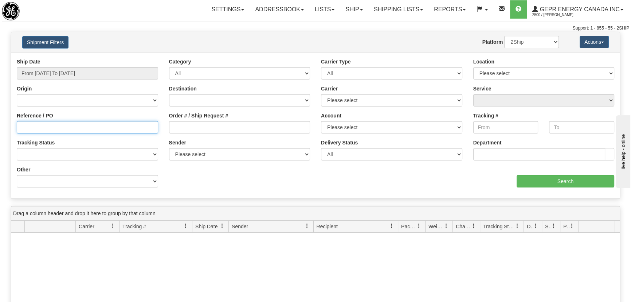
click at [104, 129] on input "Reference / PO" at bounding box center [87, 127] width 141 height 12
type input "5399004478"
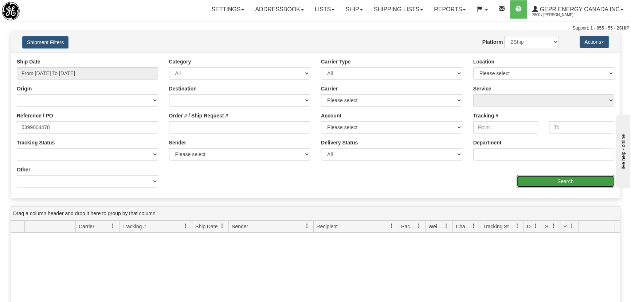
click at [545, 182] on input "Search" at bounding box center [566, 181] width 98 height 12
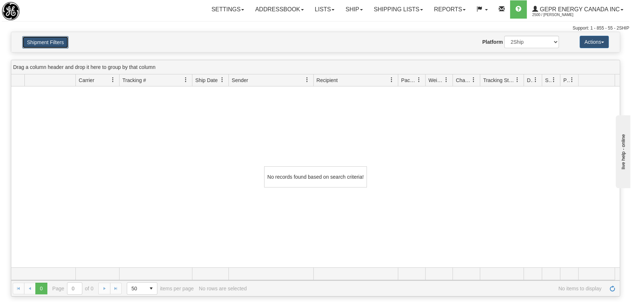
click at [45, 40] on button "Shipment Filters" at bounding box center [45, 42] width 46 height 12
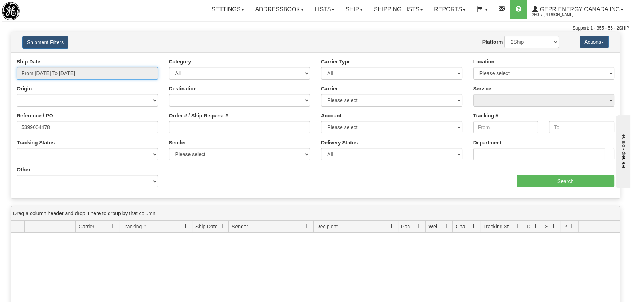
click at [105, 74] on input "From [DATE] To [DATE]" at bounding box center [87, 73] width 141 height 12
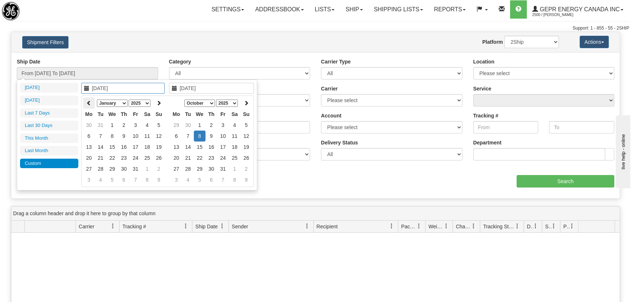
click at [88, 106] on th at bounding box center [89, 102] width 12 height 11
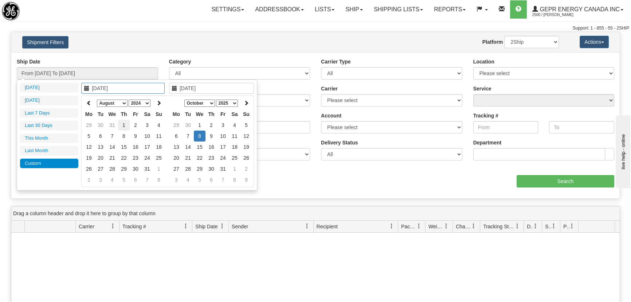
type input "[DATE]"
click at [122, 127] on td "1" at bounding box center [124, 125] width 12 height 11
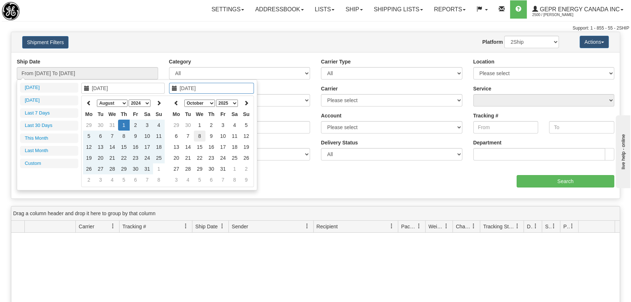
type input "[DATE]"
click at [200, 136] on td "8" at bounding box center [200, 136] width 12 height 11
type input "From [DATE] To [DATE]"
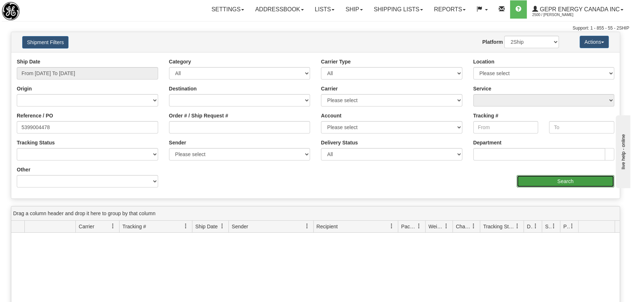
click at [571, 182] on input "Search" at bounding box center [566, 181] width 98 height 12
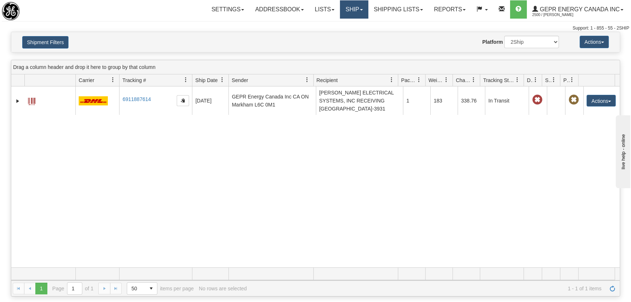
click at [345, 5] on link "Ship" at bounding box center [354, 9] width 28 height 18
click at [345, 23] on link "Ship Screen" at bounding box center [335, 25] width 66 height 9
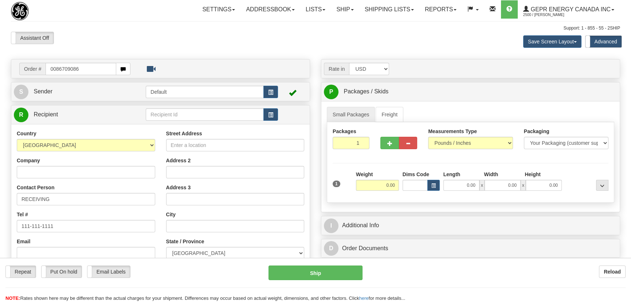
click at [56, 67] on input "0086709086" at bounding box center [81, 69] width 71 height 12
type input "86709086"
click at [186, 35] on body "Training Course Close Toggle navigation Settings Shipping Preferences New Recip…" at bounding box center [318, 151] width 636 height 302
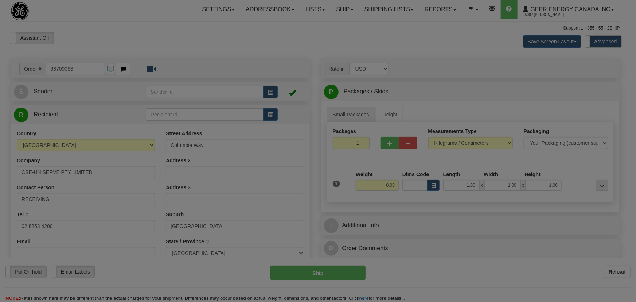
select select
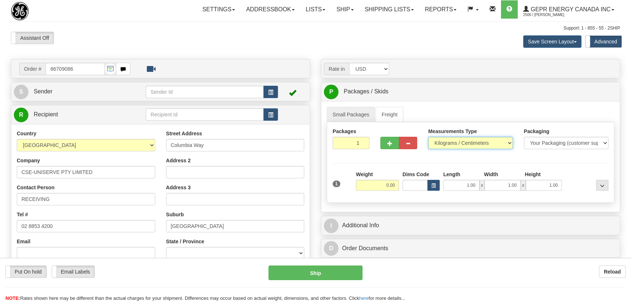
click at [456, 139] on select "Pounds / Inches Kilograms / Centimeters" at bounding box center [470, 143] width 85 height 12
select select "0"
click at [428, 137] on select "Pounds / Inches Kilograms / Centimeters" at bounding box center [470, 143] width 85 height 12
drag, startPoint x: 351, startPoint y: 141, endPoint x: 370, endPoint y: 148, distance: 20.2
click at [370, 147] on div "Packages 1 1" at bounding box center [351, 141] width 48 height 27
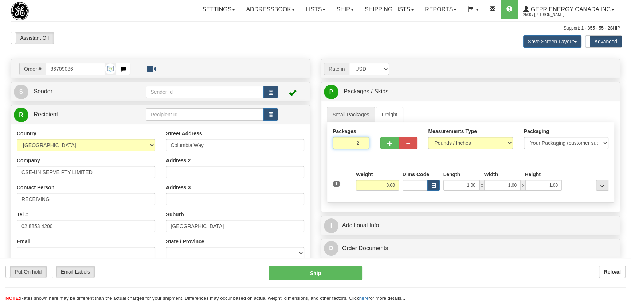
type input "2"
click at [386, 167] on div "Packages 2 1 Measurements Type" at bounding box center [471, 162] width 288 height 81
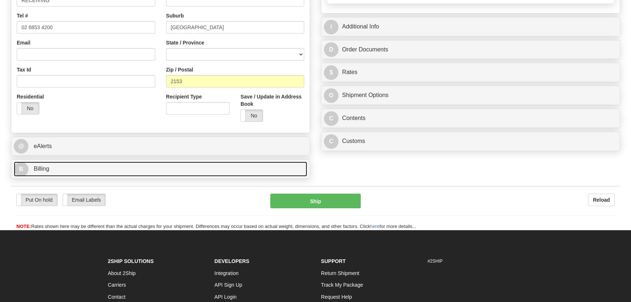
click at [107, 170] on link "B Billing" at bounding box center [161, 169] width 294 height 15
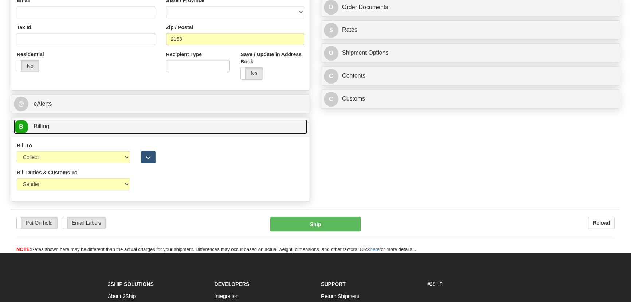
scroll to position [265, 0]
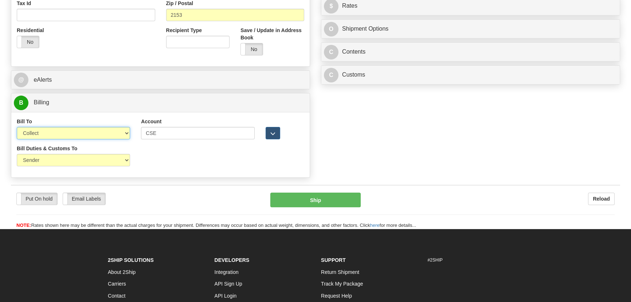
click at [65, 136] on select "Sender Recipient Third Party Collect" at bounding box center [73, 133] width 113 height 12
select select "2"
click at [17, 127] on select "Sender Recipient Third Party Collect" at bounding box center [73, 133] width 113 height 12
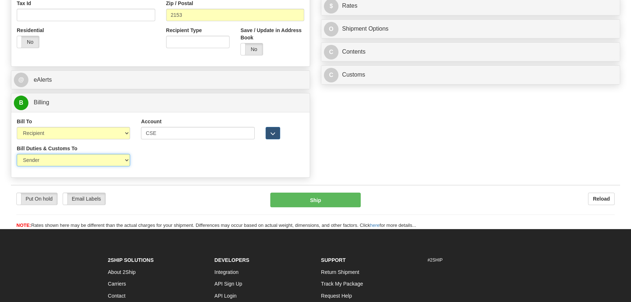
click at [65, 160] on select "Sender Recipient Third Party" at bounding box center [73, 160] width 113 height 12
select select "2"
click at [17, 154] on select "Sender Recipient Third Party" at bounding box center [73, 160] width 113 height 12
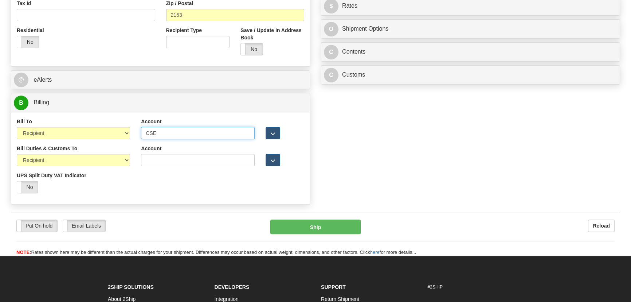
paste input "962 612 323"
drag, startPoint x: 162, startPoint y: 135, endPoint x: 64, endPoint y: 135, distance: 98.4
click at [64, 135] on div "Bill To Sender Recipient Third Party Collect Account CSE 3rd Party Account List…" at bounding box center [160, 131] width 299 height 27
drag, startPoint x: 175, startPoint y: 135, endPoint x: 117, endPoint y: 131, distance: 58.1
click at [117, 131] on div "Bill To Sender Recipient Third Party Collect Account 962612323 3rd Party Accoun…" at bounding box center [160, 131] width 299 height 27
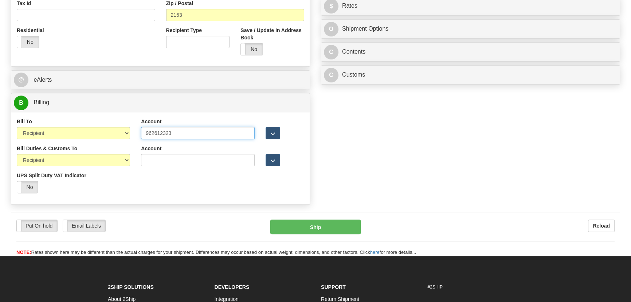
type input "962612323"
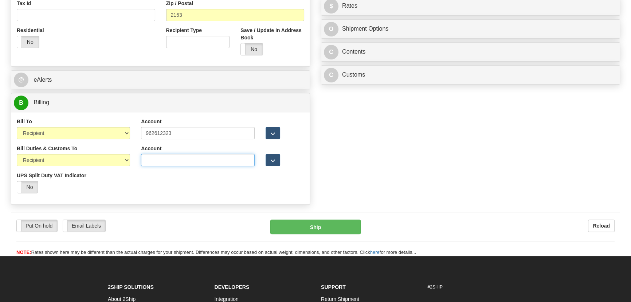
click at [180, 157] on input "Account" at bounding box center [197, 160] width 113 height 12
paste input "962612323"
type input "962612323"
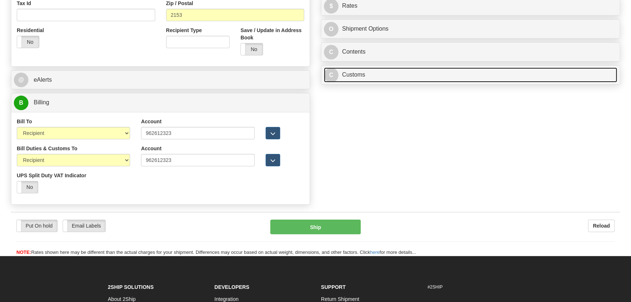
click at [460, 75] on link "C Customs" at bounding box center [471, 74] width 294 height 15
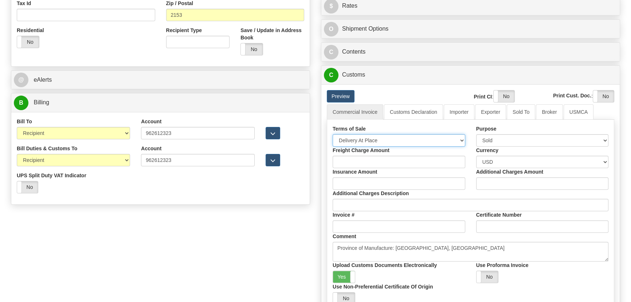
click at [384, 138] on select "Free Carrier Free On Board Ex Works Delivered Duty Unpaid Delivered Duty Paid C…" at bounding box center [399, 140] width 133 height 12
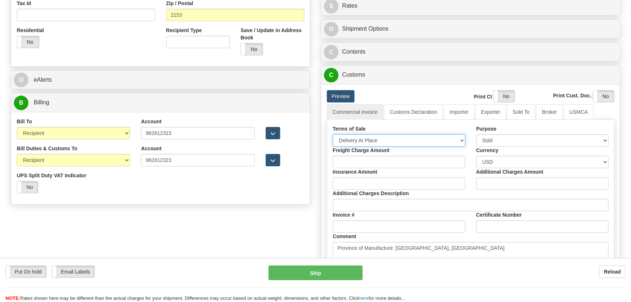
select select "7"
click at [333, 134] on select "Free Carrier Free On Board Ex Works Delivered Duty Unpaid Delivered Duty Paid C…" at bounding box center [399, 140] width 133 height 12
click at [466, 110] on link "Importer" at bounding box center [459, 111] width 31 height 15
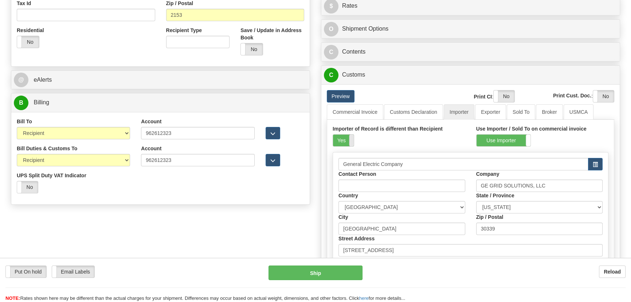
click at [351, 139] on span at bounding box center [353, 141] width 9 height 12
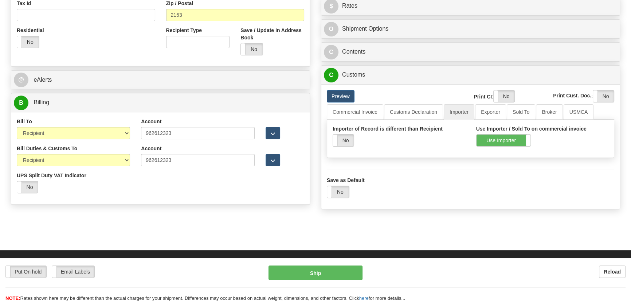
scroll to position [99, 0]
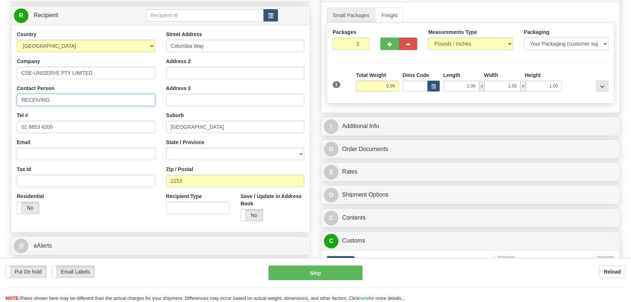
click at [78, 101] on input "RECEIVING" at bounding box center [86, 100] width 139 height 12
paste input "[PERSON_NAME][DATE]"
type input "RECEIVING/[PERSON_NAME][DATE]"
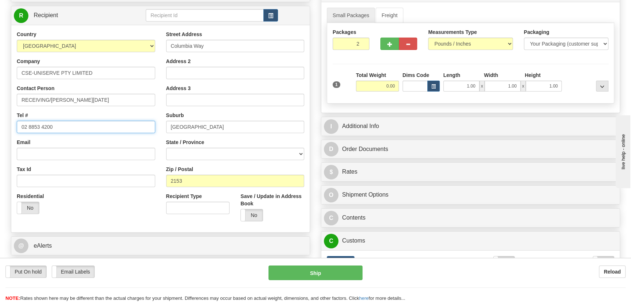
drag, startPoint x: 72, startPoint y: 123, endPoint x: 0, endPoint y: 120, distance: 71.9
click at [0, 122] on div "Toggle navigation Settings Shipping Preferences Fields Preferences New" at bounding box center [315, 158] width 631 height 515
paste input "+61-2-8853-"
type input "[PHONE_NUMBER]"
drag, startPoint x: 399, startPoint y: 87, endPoint x: 405, endPoint y: 90, distance: 7.0
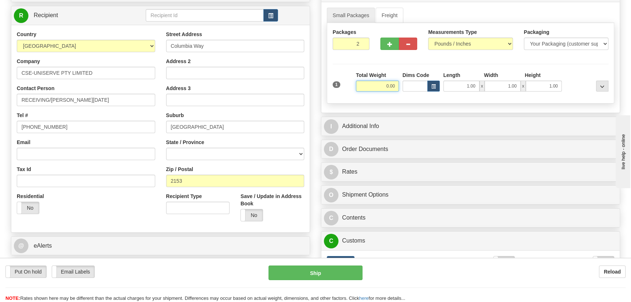
click at [405, 90] on div "1 Total Weight 0.00 Dims Code x" at bounding box center [471, 84] width 280 height 26
type input "25.00"
drag, startPoint x: 582, startPoint y: 78, endPoint x: 565, endPoint y: 117, distance: 42.8
click at [582, 80] on div at bounding box center [587, 81] width 47 height 20
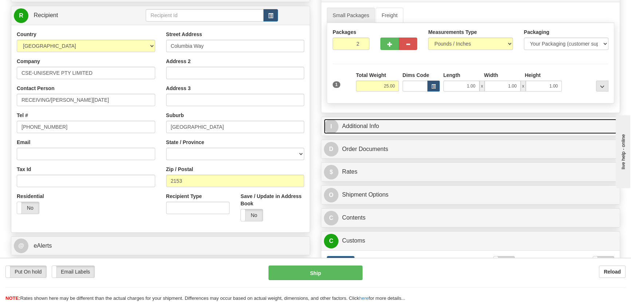
click at [565, 119] on link "I Additional Info" at bounding box center [471, 126] width 294 height 15
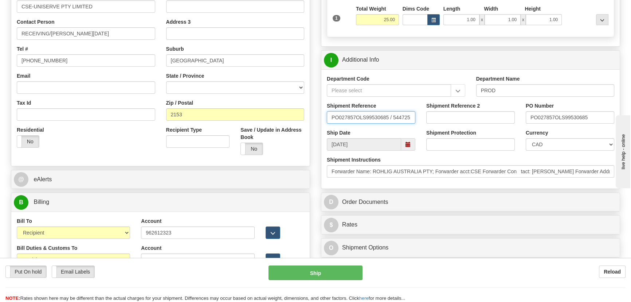
scroll to position [0, 5]
drag, startPoint x: 331, startPoint y: 117, endPoint x: 508, endPoint y: 124, distance: 176.6
click at [502, 123] on div "Shipment Reference PO027857OLS99530685 / 544725 Shipment Reference 2 PO Number …" at bounding box center [471, 115] width 299 height 27
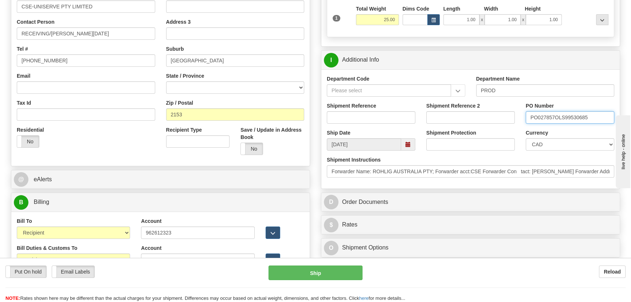
drag, startPoint x: 532, startPoint y: 117, endPoint x: 643, endPoint y: 119, distance: 110.9
click at [583, 146] on select "CAD USD EUR ZAR RON ANG ARN AUD AUS AWG BBD BFR BGN BHD BMD BND BRC BRL CHP CKZ…" at bounding box center [570, 144] width 89 height 12
select select "1"
click at [526, 138] on select "CAD USD EUR ZAR RON ANG ARN AUD AUS AWG BBD BFR BGN BHD BMD BND BRC BRL CHP CKZ…" at bounding box center [570, 144] width 89 height 12
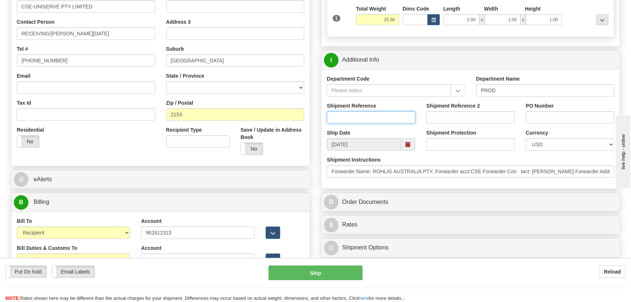
click at [369, 117] on input "Shipment Reference" at bounding box center [371, 117] width 89 height 12
type input "5399006405,"
click at [556, 117] on input "PO Number" at bounding box center [570, 117] width 89 height 12
paste input "PO027857OLS99530685"
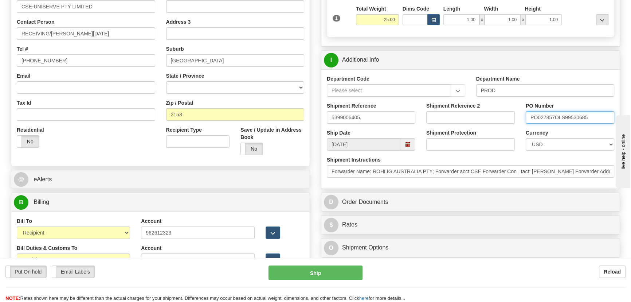
type input "PO027857OLS99530685"
click at [379, 117] on input "5399006405," at bounding box center [371, 117] width 89 height 12
type input "5399006405,5399006029"
click at [594, 120] on input "PO027857OLS99530685" at bounding box center [570, 117] width 89 height 12
paste input "PO027792OLS99528936"
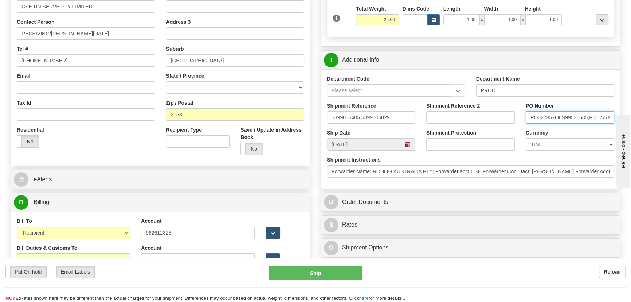
scroll to position [0, 36]
type input "PO027857OLS99530685,PO027792OLS99528936"
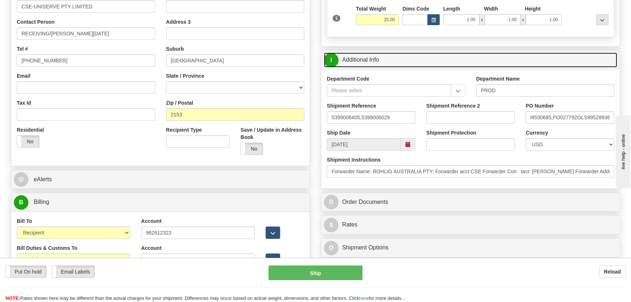
click at [524, 58] on link "I Additional Info" at bounding box center [471, 60] width 294 height 15
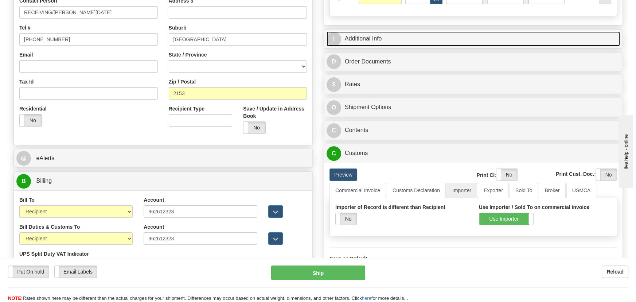
scroll to position [199, 0]
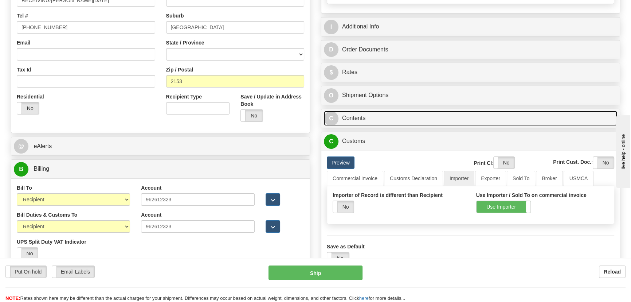
click at [489, 116] on link "C Contents" at bounding box center [471, 118] width 294 height 15
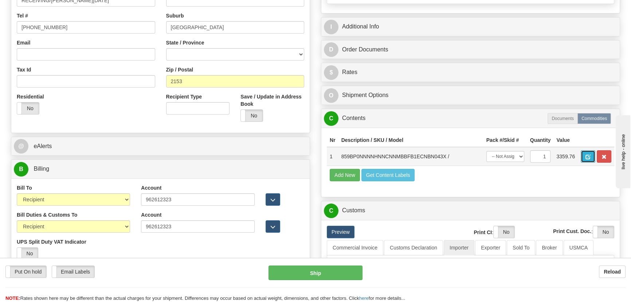
click at [587, 158] on span "button" at bounding box center [588, 157] width 5 height 5
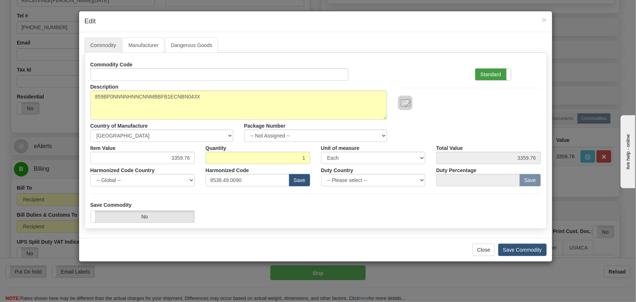
click at [498, 75] on label "Standard" at bounding box center [493, 75] width 36 height 12
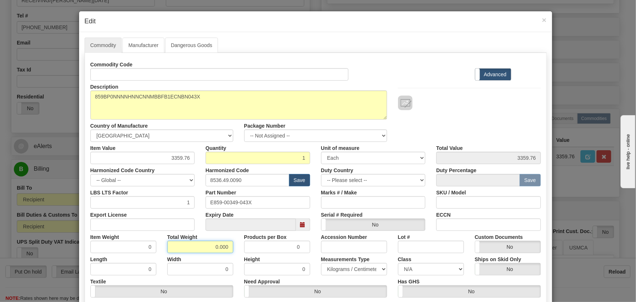
drag, startPoint x: 210, startPoint y: 248, endPoint x: 259, endPoint y: 257, distance: 50.4
click at [259, 257] on div "Commodity Code Standard Advanced Description 859BP0NNNNHNNCNNMBBFB1ECNBN043X Co…" at bounding box center [315, 188] width 451 height 261
type input "1"
type input "1.0000"
drag, startPoint x: 167, startPoint y: 158, endPoint x: 211, endPoint y: 160, distance: 44.2
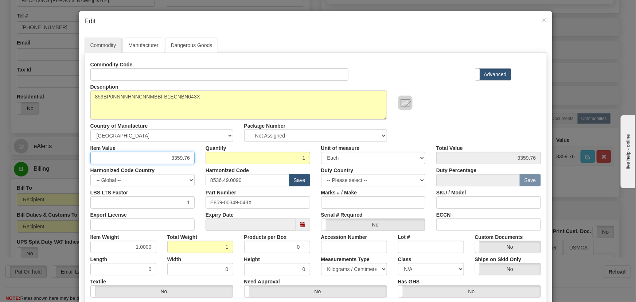
click at [213, 160] on div "Item Value 3359.76 Quantity 1 Unit of measure 3 Thousand Square Inches Adjustme…" at bounding box center [316, 153] width 462 height 22
paste input ",695.74"
type input "3695.74"
click at [435, 127] on div "Description 859BP0NNNNHNNCNNMBBFB1ECNBN043X Country of Manufacture -- Unknown -…" at bounding box center [316, 111] width 462 height 61
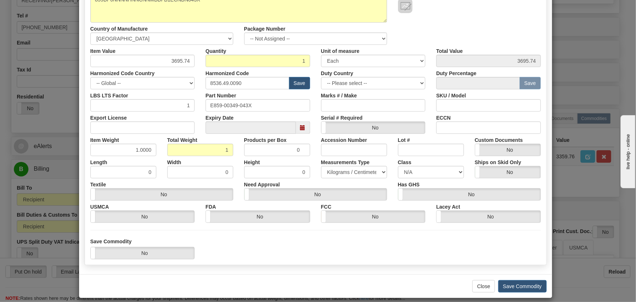
scroll to position [104, 0]
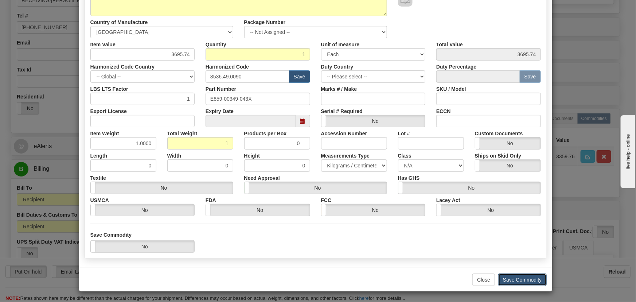
click at [527, 276] on button "Save Commodity" at bounding box center [522, 279] width 48 height 12
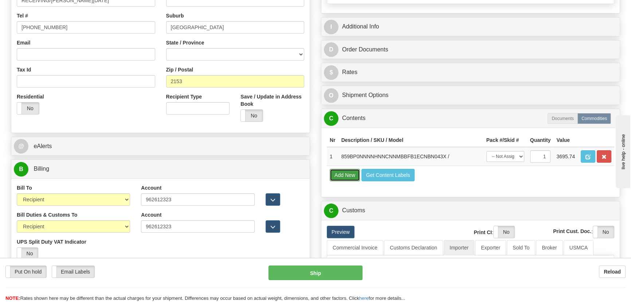
click at [350, 172] on button "Add New" at bounding box center [345, 175] width 30 height 12
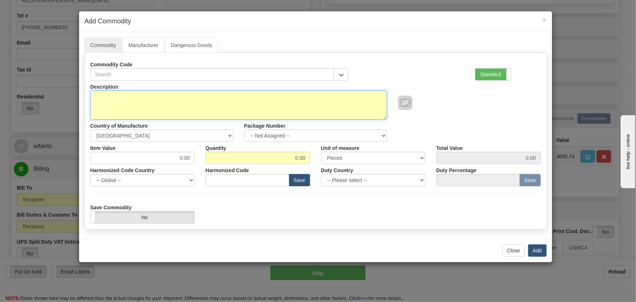
click at [237, 97] on textarea "Description" at bounding box center [238, 104] width 297 height 29
paste textarea "PMQ11"
type textarea "EPMQ11"
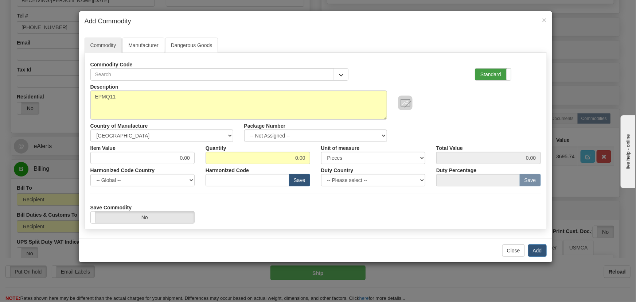
click at [490, 72] on label "Standard" at bounding box center [493, 75] width 36 height 12
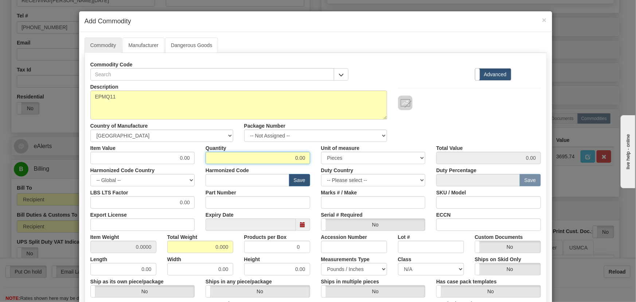
drag, startPoint x: 285, startPoint y: 155, endPoint x: 313, endPoint y: 161, distance: 29.1
click at [316, 158] on div "Item Value 0.00 Quantity 0.00 Unit of measure 3 Thousand Square Inches Adjustme…" at bounding box center [316, 153] width 462 height 22
type input "3"
drag, startPoint x: 213, startPoint y: 245, endPoint x: 342, endPoint y: 252, distance: 130.0
click at [329, 252] on div "Item Weight 0.0000 Total Weight 0.000 Products per Box 0 Accession Number Lot #…" at bounding box center [316, 242] width 462 height 22
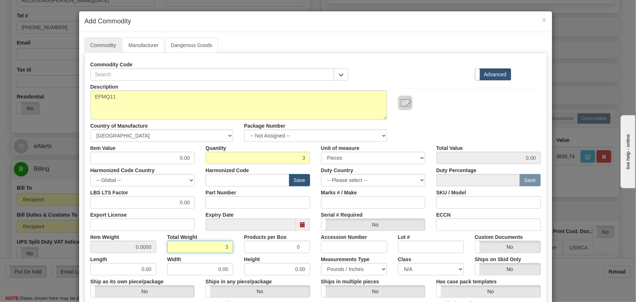
type input "3"
type input "1.0000"
drag, startPoint x: 171, startPoint y: 159, endPoint x: 209, endPoint y: 161, distance: 37.6
click at [210, 161] on div "Item Value 0.00 Quantity 3 Unit of measure 3 Thousand Square Inches Adjustments…" at bounding box center [316, 153] width 462 height 22
type input "1482.48"
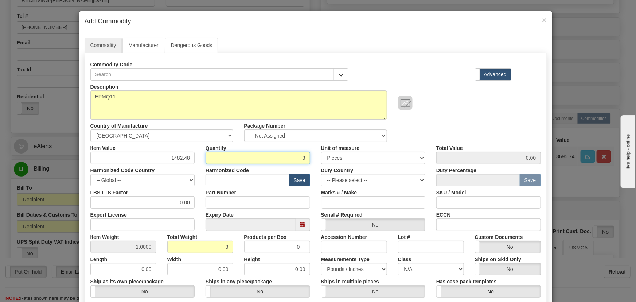
type input "4447.44"
click at [498, 136] on div "Description EPMQ11 Country of Manufacture -- Unknown -- AFGHANISTAN ALAND ISLAN…" at bounding box center [316, 111] width 462 height 61
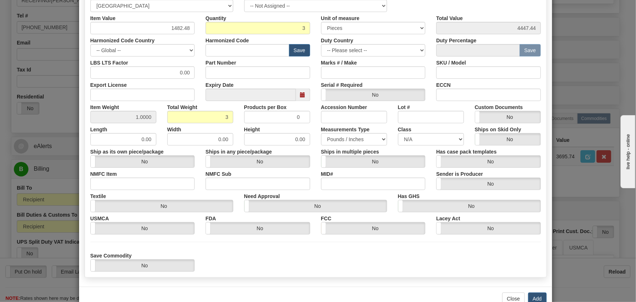
scroll to position [132, 0]
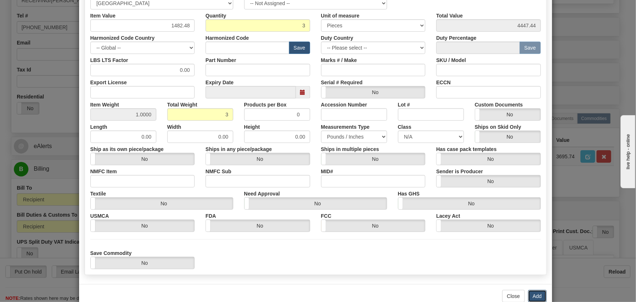
click at [533, 296] on button "Add" at bounding box center [537, 296] width 19 height 12
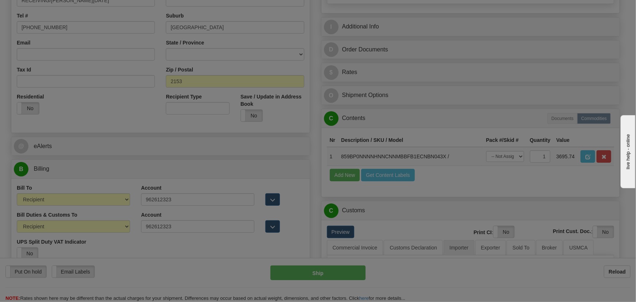
scroll to position [0, 0]
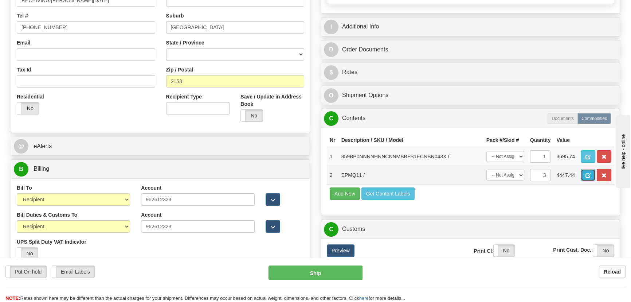
click at [588, 178] on button "button" at bounding box center [588, 175] width 15 height 12
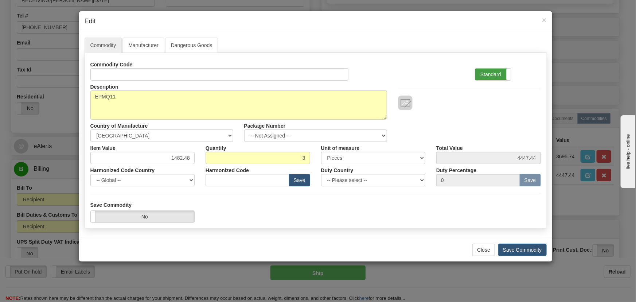
click at [497, 74] on label "Standard" at bounding box center [493, 75] width 36 height 12
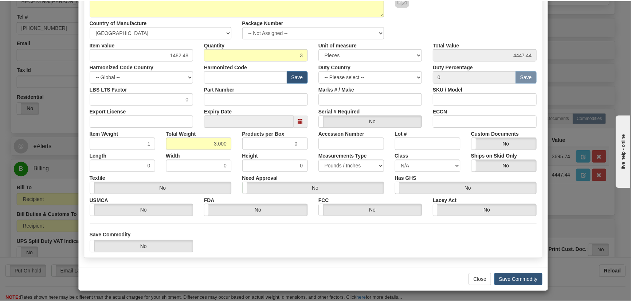
scroll to position [104, 0]
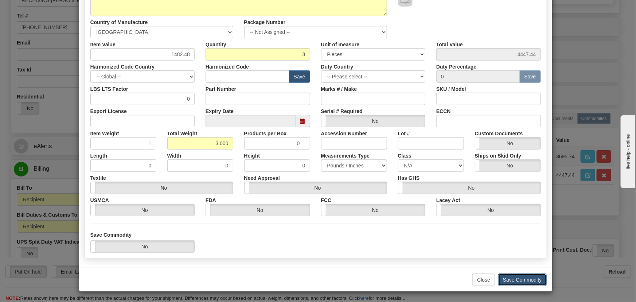
click at [521, 282] on button "Save Commodity" at bounding box center [522, 279] width 48 height 12
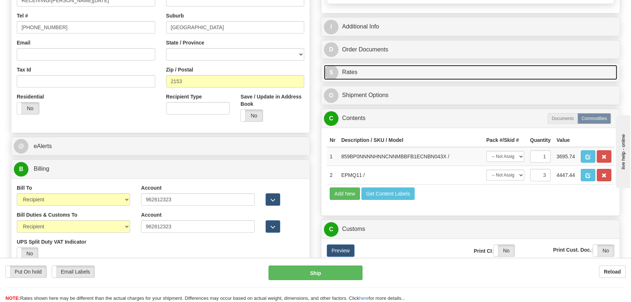
click at [461, 69] on link "$ Rates" at bounding box center [471, 72] width 294 height 15
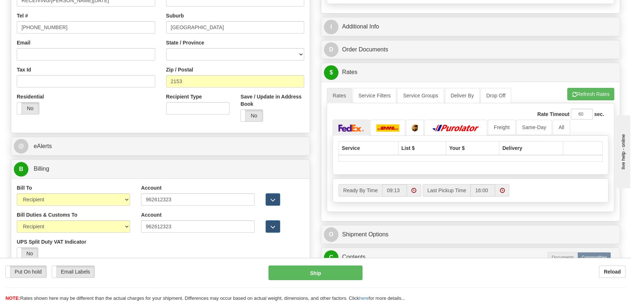
click at [599, 87] on div "A change has been made which could impact your rate estimate. To ensure the est…" at bounding box center [471, 151] width 299 height 139
click at [594, 95] on button "Refresh Rates" at bounding box center [591, 94] width 47 height 12
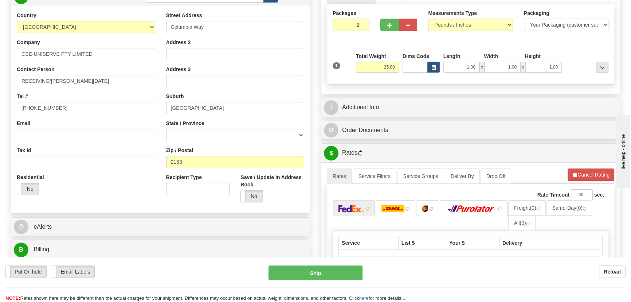
scroll to position [99, 0]
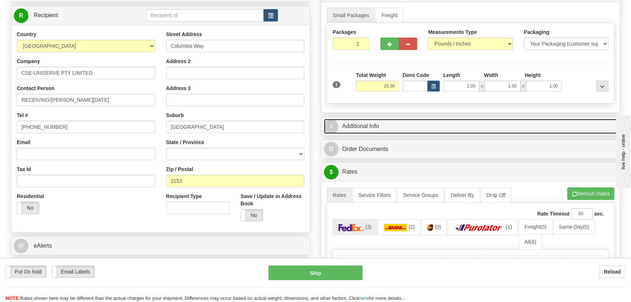
click at [501, 127] on link "I Additional Info" at bounding box center [471, 126] width 294 height 15
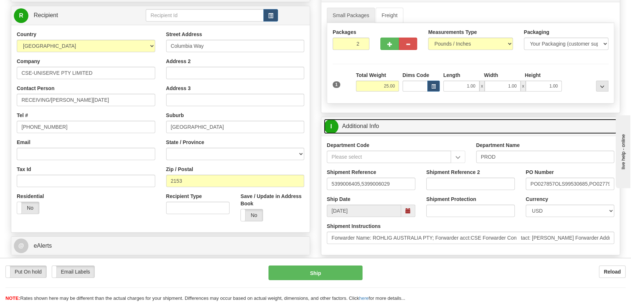
click at [501, 127] on link "I Additional Info" at bounding box center [471, 126] width 294 height 15
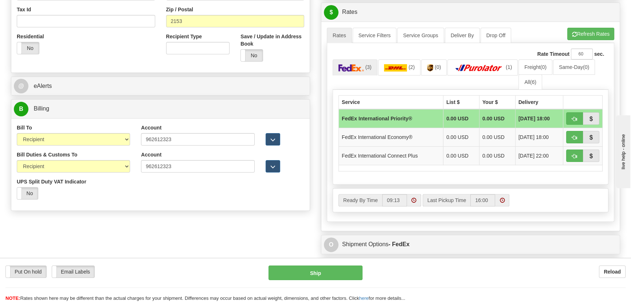
scroll to position [265, 0]
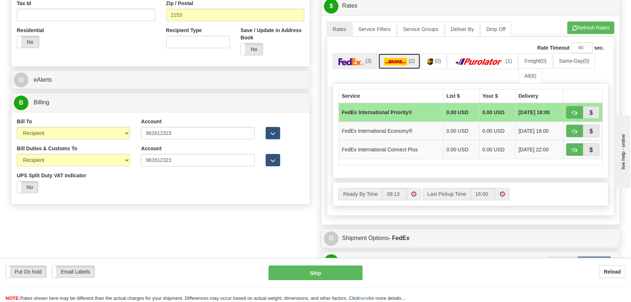
click at [403, 60] on img at bounding box center [395, 61] width 23 height 7
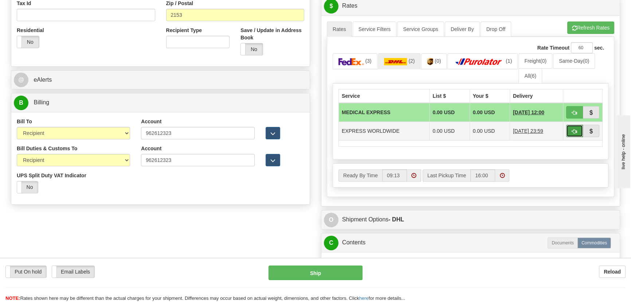
click at [575, 131] on span "button" at bounding box center [574, 131] width 5 height 5
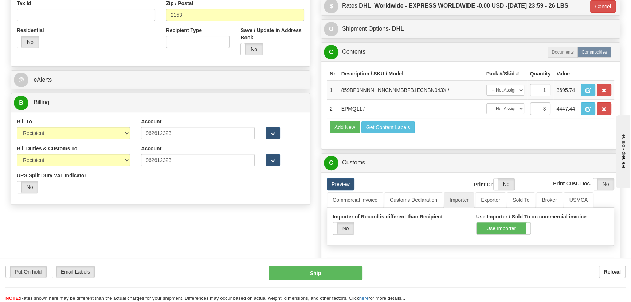
type input "P"
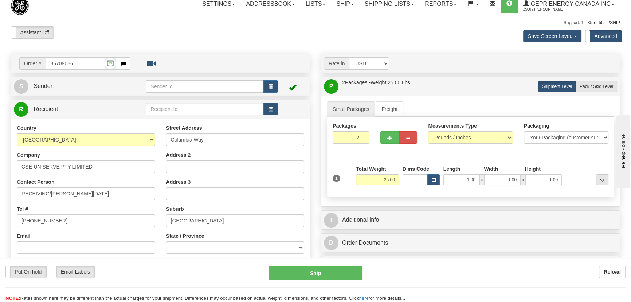
scroll to position [0, 0]
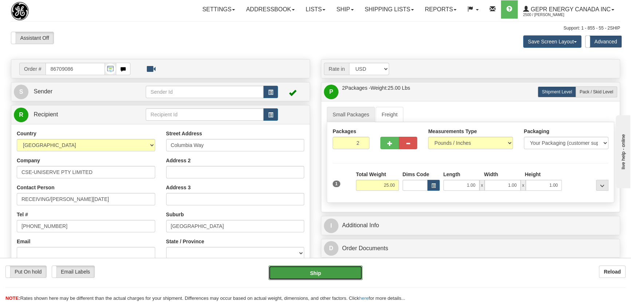
click at [314, 275] on button "Ship" at bounding box center [316, 272] width 94 height 15
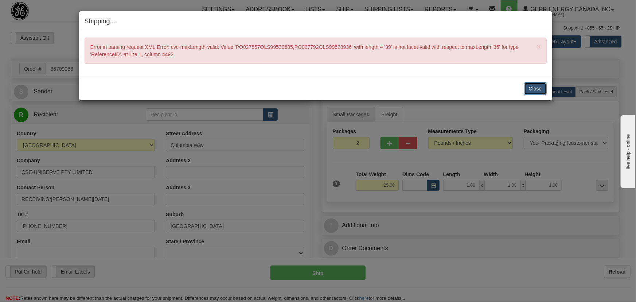
click at [534, 90] on button "Close" at bounding box center [535, 88] width 23 height 12
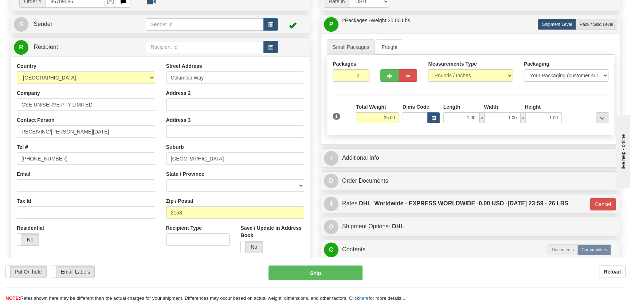
scroll to position [132, 0]
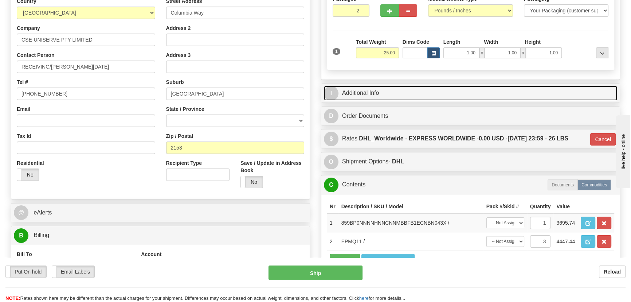
click at [546, 93] on link "I Additional Info" at bounding box center [471, 93] width 294 height 15
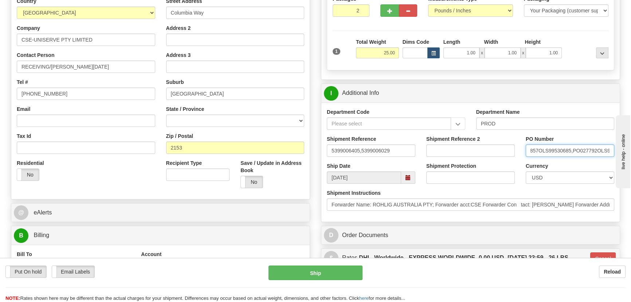
scroll to position [0, 36]
drag, startPoint x: 1144, startPoint y: 336, endPoint x: 650, endPoint y: 198, distance: 512.8
paste input "PO027857OLS99530685,PO027792OLS99528936"
drag, startPoint x: 552, startPoint y: 149, endPoint x: 459, endPoint y: 158, distance: 93.4
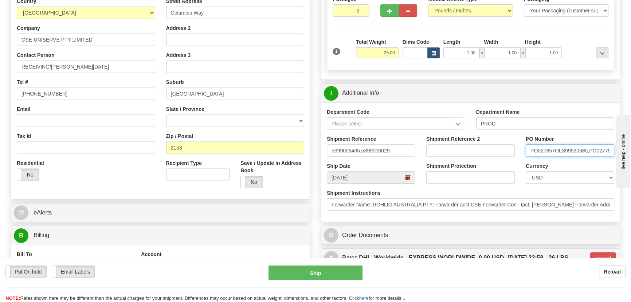
click at [459, 158] on div "Shipment Reference 5399006405,5399006029 Shipment Reference 2 PO Number PO02785…" at bounding box center [471, 148] width 299 height 27
type input "PO027792OLS99528936"
click at [447, 153] on input "Shipment Reference 2" at bounding box center [471, 150] width 89 height 12
paste input "PO027857OLS99530685,"
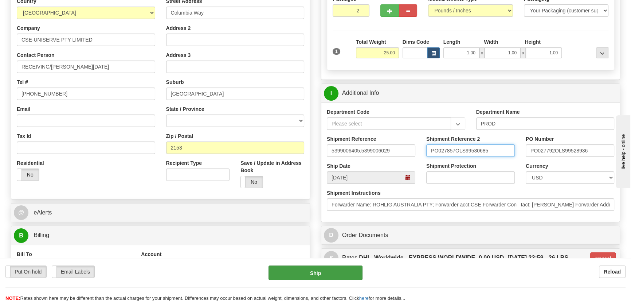
type input "PO027857OLS99530685"
click at [320, 275] on button "Ship" at bounding box center [316, 272] width 94 height 15
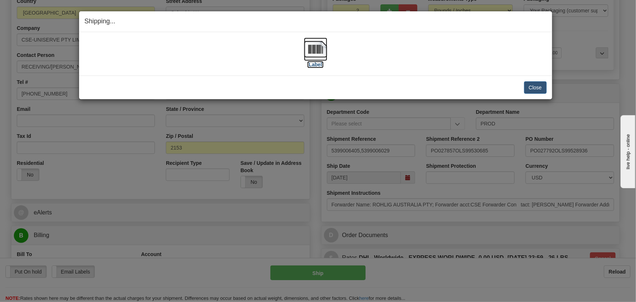
click at [319, 47] on img at bounding box center [315, 49] width 23 height 23
click at [527, 85] on button "Close" at bounding box center [535, 87] width 23 height 12
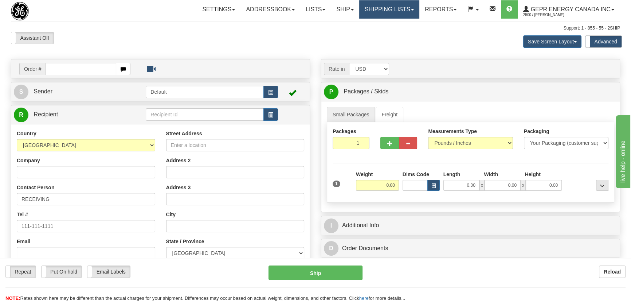
click at [385, 10] on link "Shipping lists" at bounding box center [389, 9] width 60 height 18
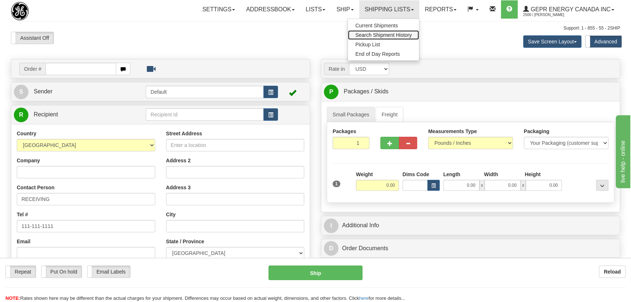
click at [386, 35] on span "Search Shipment History" at bounding box center [383, 35] width 57 height 6
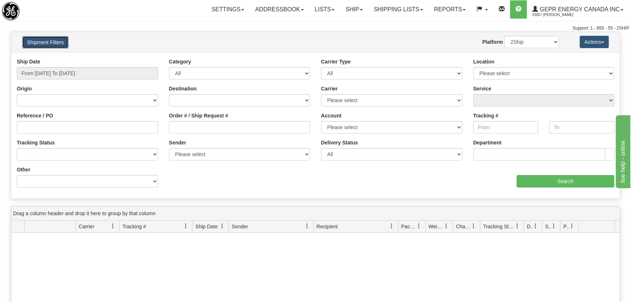
click at [56, 43] on button "Shipment Filters" at bounding box center [45, 42] width 46 height 12
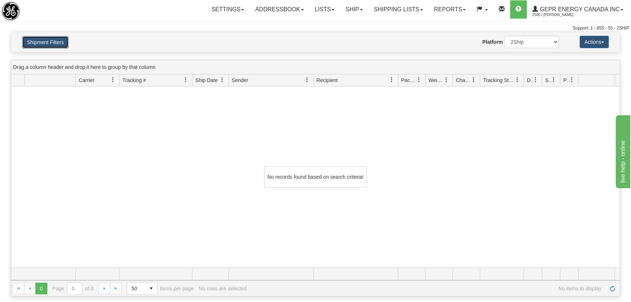
click at [56, 43] on button "Shipment Filters" at bounding box center [45, 42] width 46 height 12
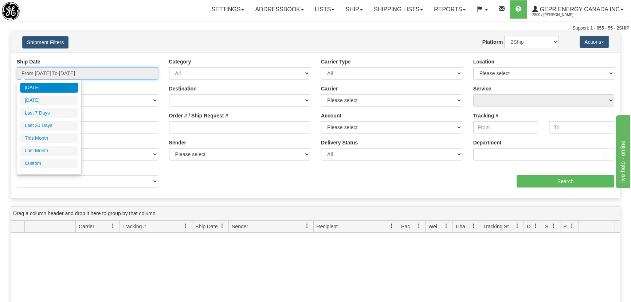
click at [73, 69] on input "From [DATE] To [DATE]" at bounding box center [87, 73] width 141 height 12
type input "[DATE]"
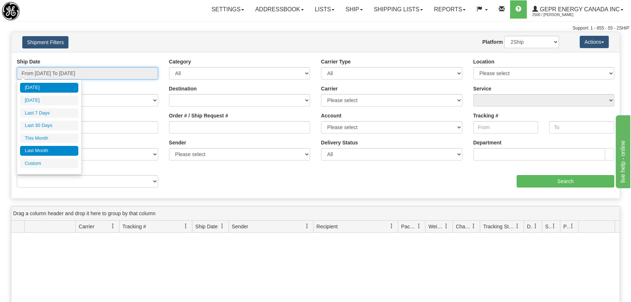
type input "[DATE]"
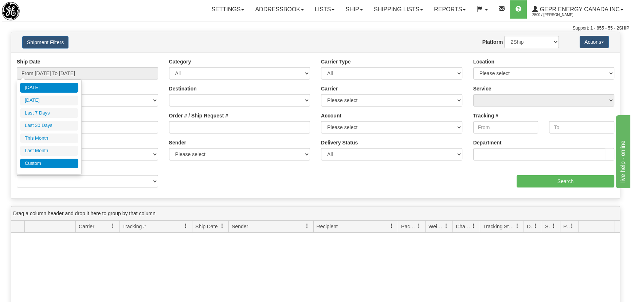
click at [57, 163] on li "Custom" at bounding box center [49, 164] width 58 height 10
type input "[DATE]"
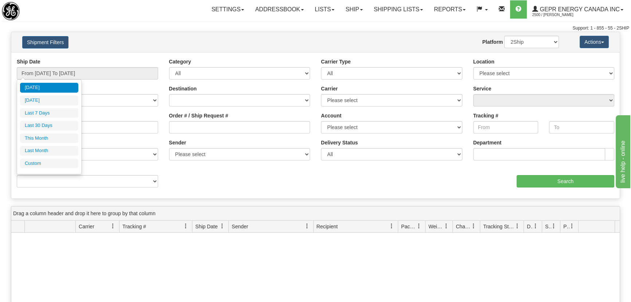
type input "[DATE]"
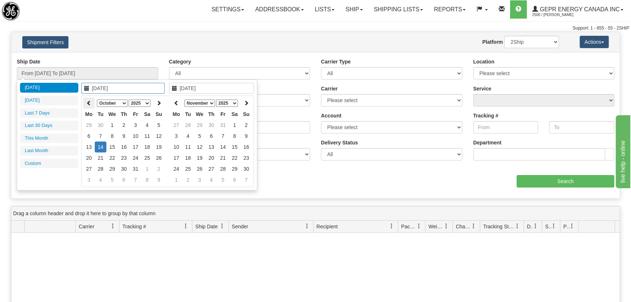
click at [89, 105] on icon at bounding box center [88, 102] width 5 height 5
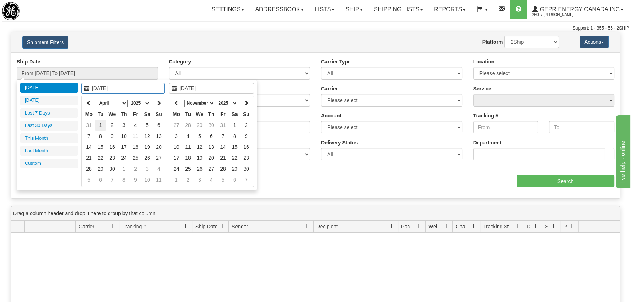
type input "[DATE]"
click at [102, 124] on td "1" at bounding box center [101, 125] width 12 height 11
click at [172, 102] on th at bounding box center [177, 102] width 12 height 11
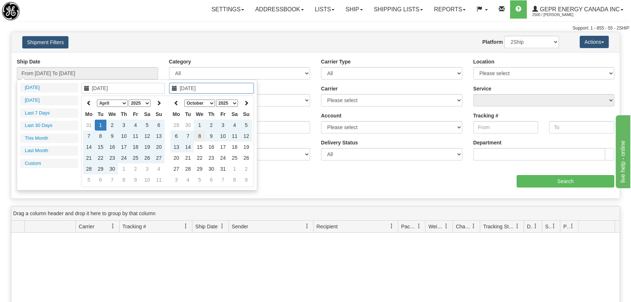
type input "[DATE]"
click at [199, 133] on td "8" at bounding box center [200, 136] width 12 height 11
type input "From [DATE] To [DATE]"
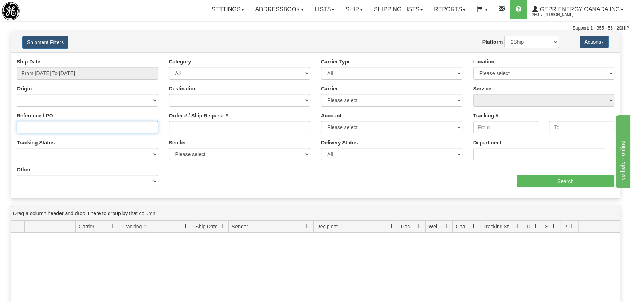
click at [54, 132] on input "Reference / PO" at bounding box center [87, 127] width 141 height 12
type input "5399004478"
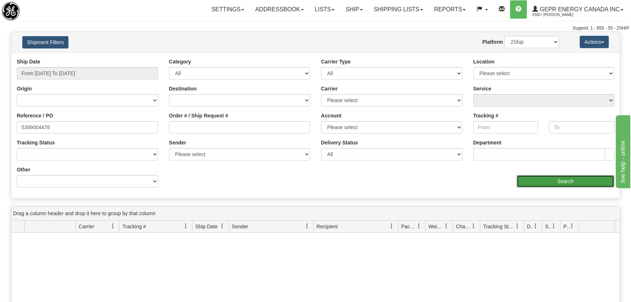
click at [578, 184] on input "Search" at bounding box center [566, 181] width 98 height 12
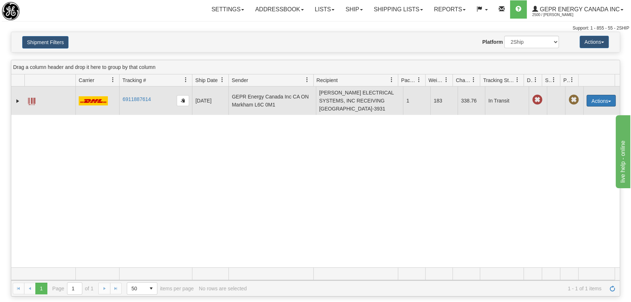
click at [594, 98] on button "Actions" at bounding box center [601, 101] width 29 height 12
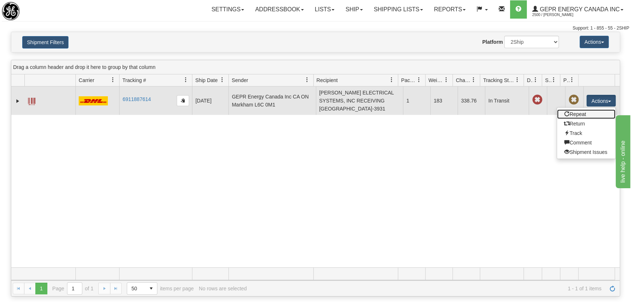
click at [584, 111] on link "Repeat" at bounding box center [586, 113] width 58 height 9
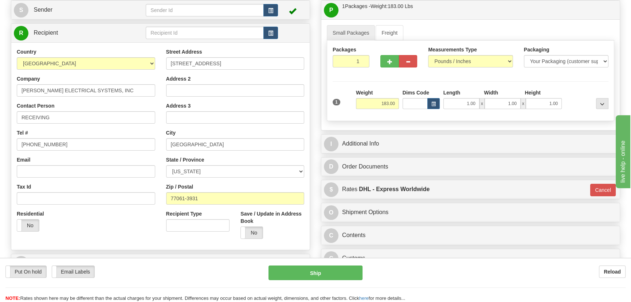
scroll to position [99, 0]
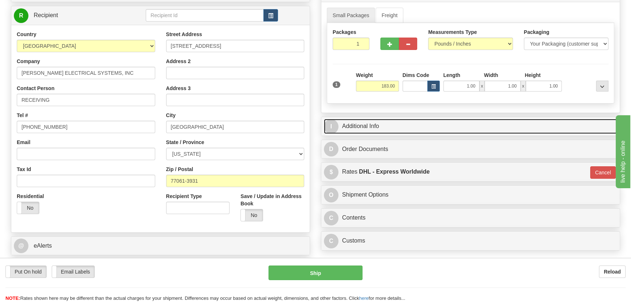
click at [498, 129] on link "I Additional Info" at bounding box center [471, 126] width 294 height 15
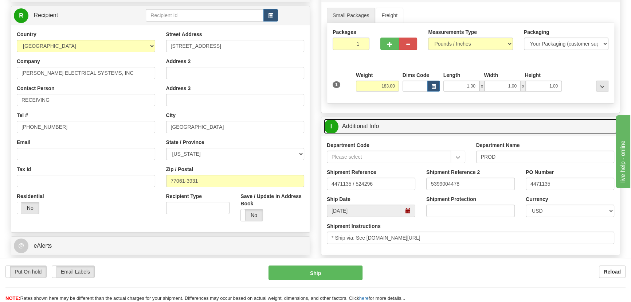
click at [498, 129] on link "I Additional Info" at bounding box center [471, 126] width 294 height 15
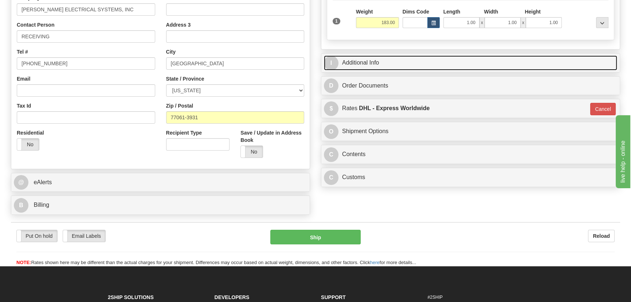
scroll to position [166, 0]
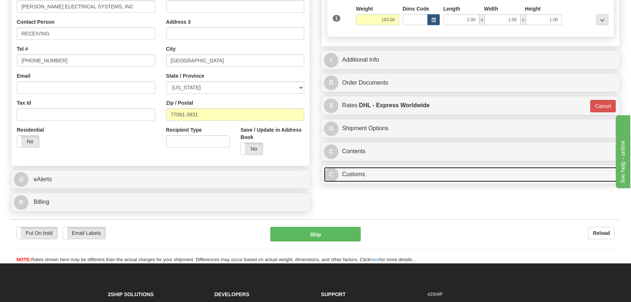
click at [455, 172] on link "C Customs" at bounding box center [471, 174] width 294 height 15
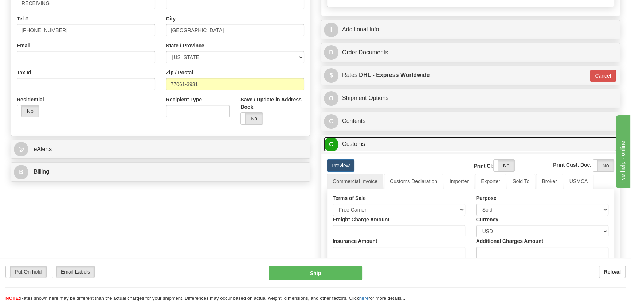
scroll to position [232, 0]
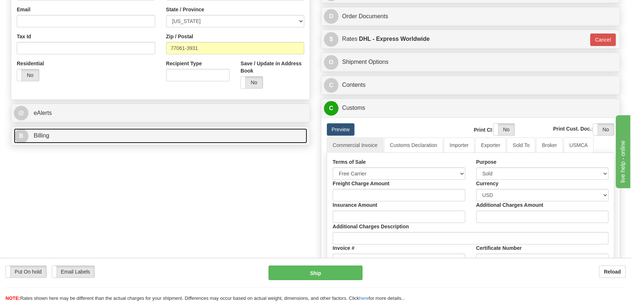
click at [242, 143] on link "B Billing" at bounding box center [161, 135] width 294 height 15
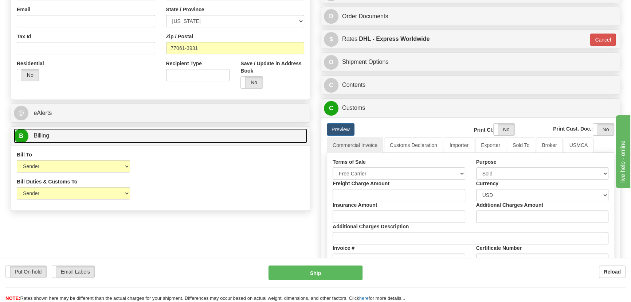
click at [242, 143] on link "B Billing" at bounding box center [161, 135] width 294 height 15
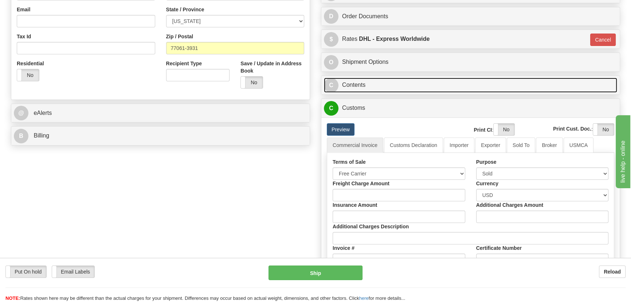
click at [540, 90] on link "C Contents" at bounding box center [471, 85] width 294 height 15
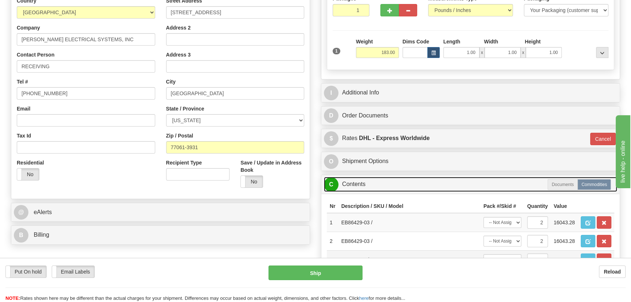
scroll to position [132, 0]
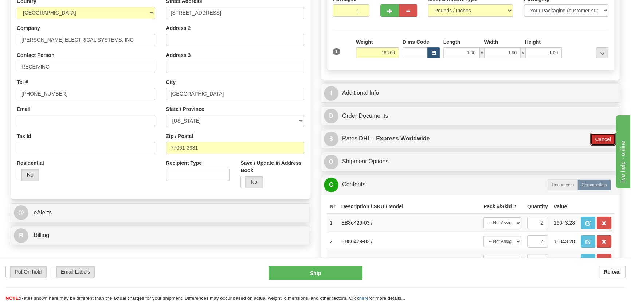
drag, startPoint x: 602, startPoint y: 138, endPoint x: 583, endPoint y: 141, distance: 18.5
click at [602, 138] on button "Cancel" at bounding box center [604, 139] width 26 height 12
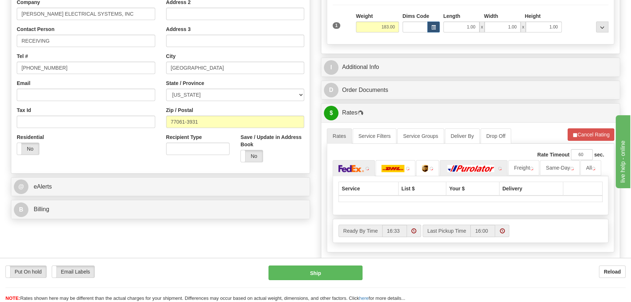
scroll to position [199, 0]
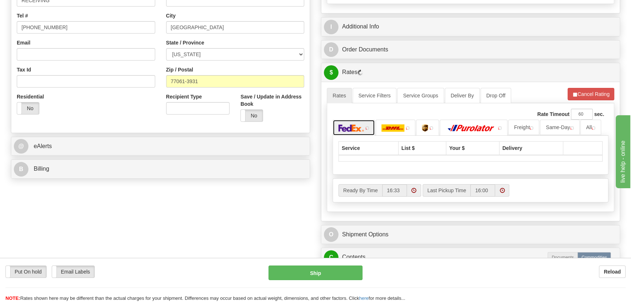
click at [356, 129] on img at bounding box center [352, 127] width 26 height 7
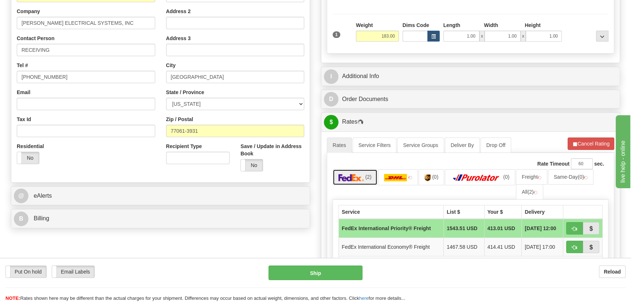
scroll to position [66, 0]
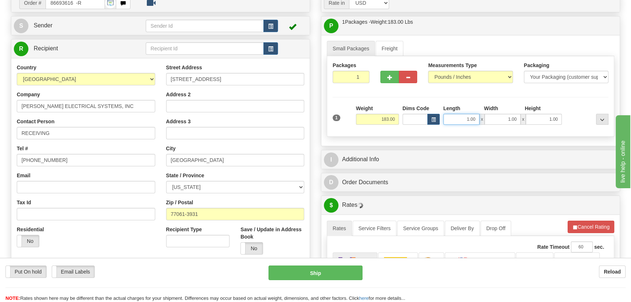
drag, startPoint x: 460, startPoint y: 119, endPoint x: 491, endPoint y: 124, distance: 30.6
click at [491, 124] on div "1 Weight 183.00 Dims Code x" at bounding box center [471, 118] width 280 height 26
type input "48.00"
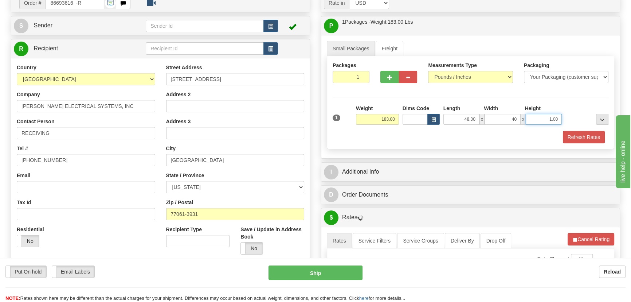
type input "40.00"
type input "62.00"
click at [569, 108] on div at bounding box center [587, 115] width 47 height 20
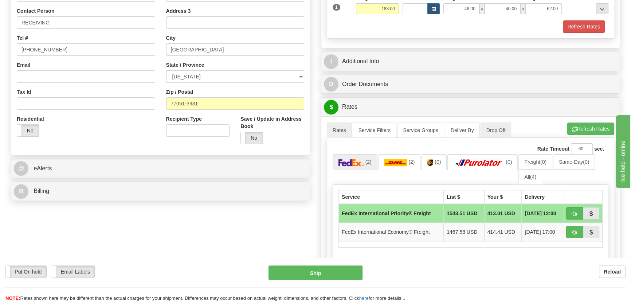
scroll to position [199, 0]
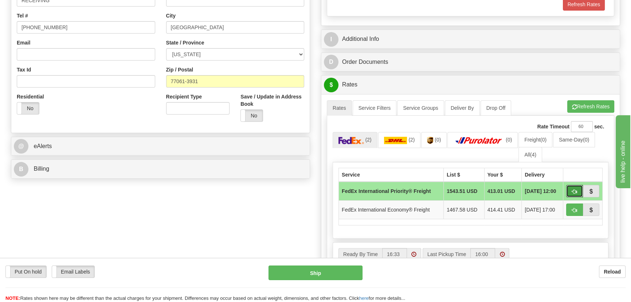
click at [572, 187] on button "button" at bounding box center [575, 191] width 17 height 12
type input "70"
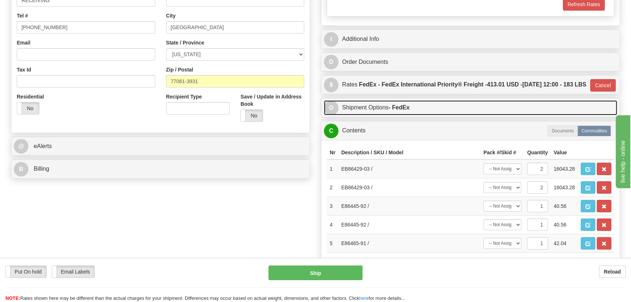
click at [442, 115] on link "O Shipment Options - FedEx" at bounding box center [471, 107] width 294 height 15
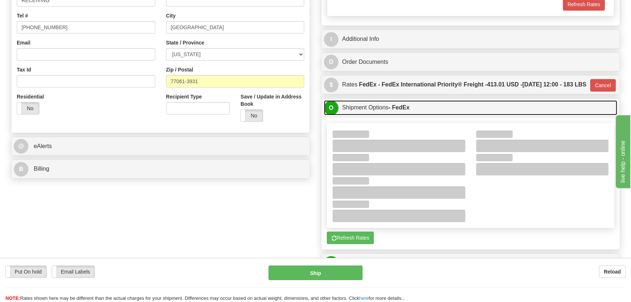
click at [442, 115] on link "O Shipment Options - FedEx" at bounding box center [471, 107] width 294 height 15
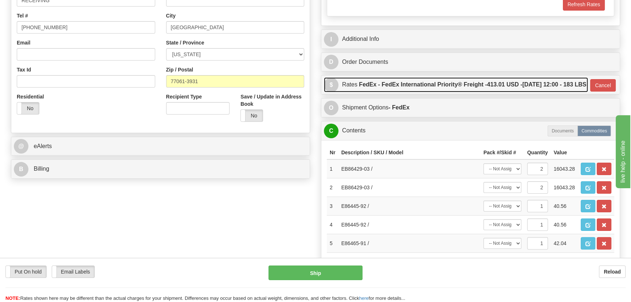
click at [478, 82] on link "$ Rates FedEx - FedEx International Priority® Freight - 413.01 USD - 10/15/2025…" at bounding box center [456, 84] width 264 height 15
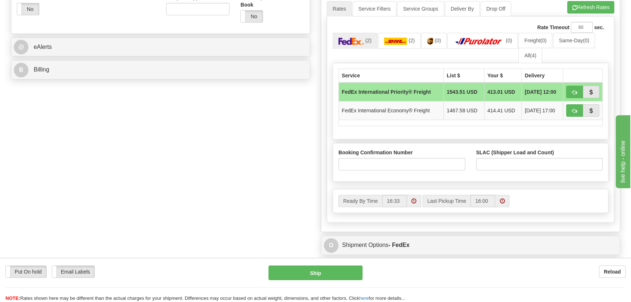
scroll to position [298, 0]
click at [502, 170] on input "SLAC (Shipper Load and Count)" at bounding box center [540, 164] width 127 height 12
type input "1"
click at [411, 170] on input "Booking Confirmation Number" at bounding box center [402, 164] width 127 height 12
paste input "28725086"
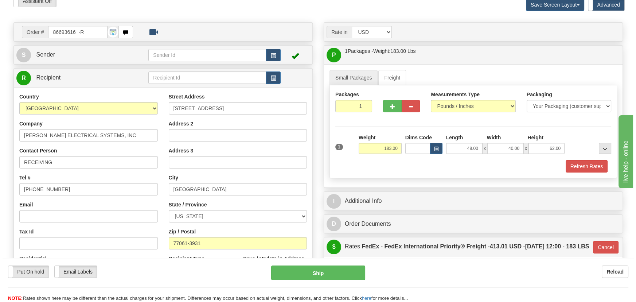
scroll to position [33, 0]
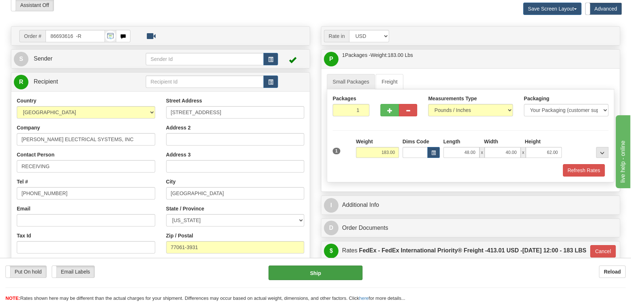
type input "28725086"
click at [325, 273] on button "Ship" at bounding box center [316, 272] width 94 height 15
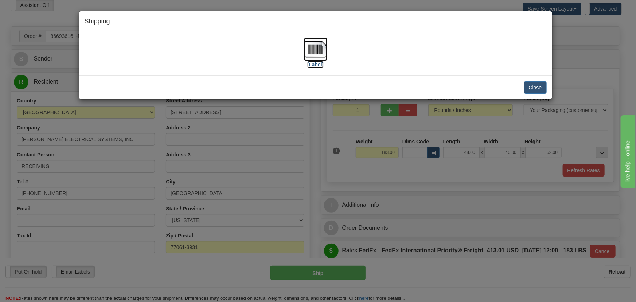
click at [318, 55] on img at bounding box center [315, 49] width 23 height 23
click at [537, 86] on button "Close" at bounding box center [535, 87] width 23 height 12
